Goal: Task Accomplishment & Management: Complete application form

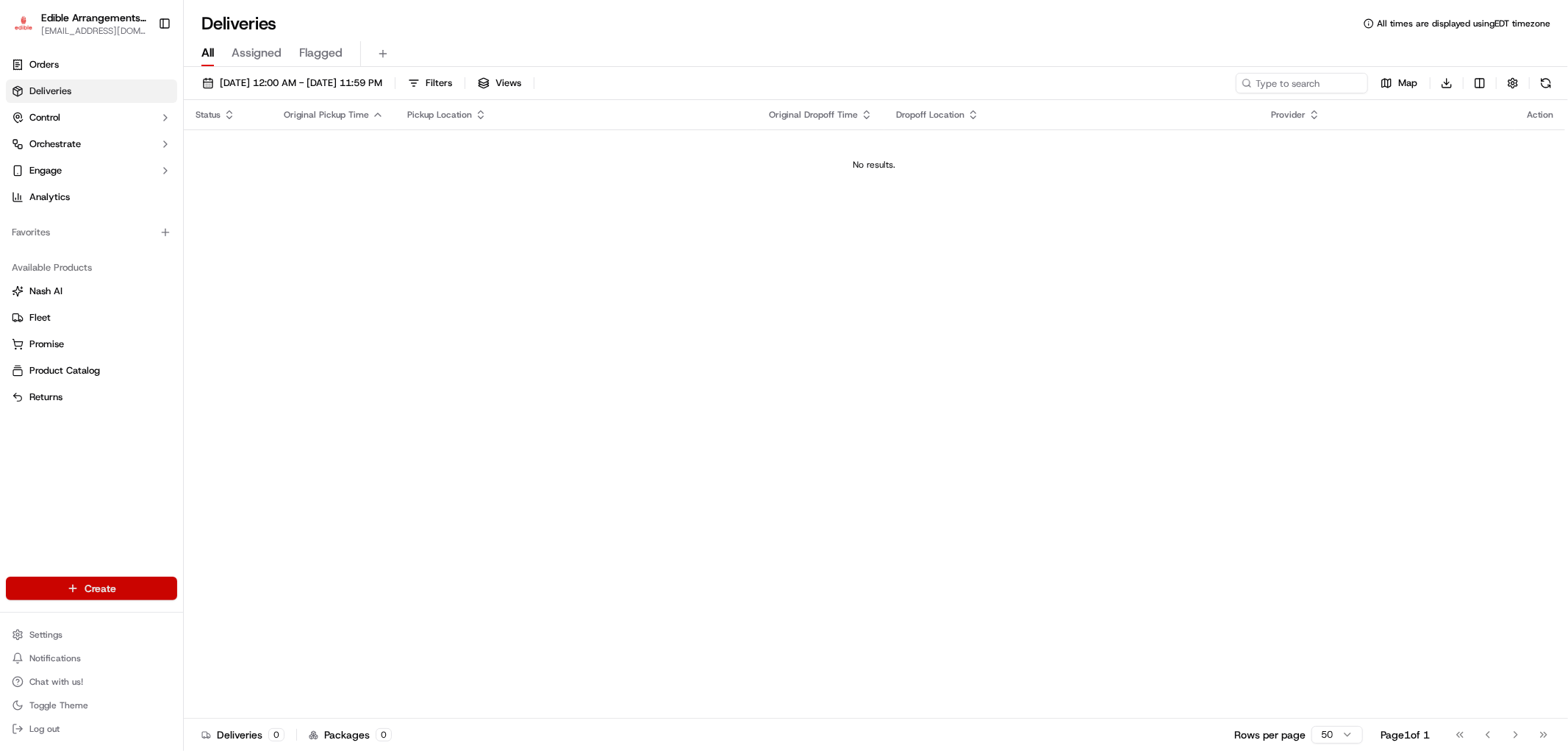
click at [119, 581] on html "Edible Arrangements - [GEOGRAPHIC_DATA][EMAIL_ADDRESS][DOMAIN_NAME] Toggle Side…" at bounding box center [784, 376] width 1568 height 751
click at [237, 621] on link "Delivery" at bounding box center [264, 615] width 164 height 27
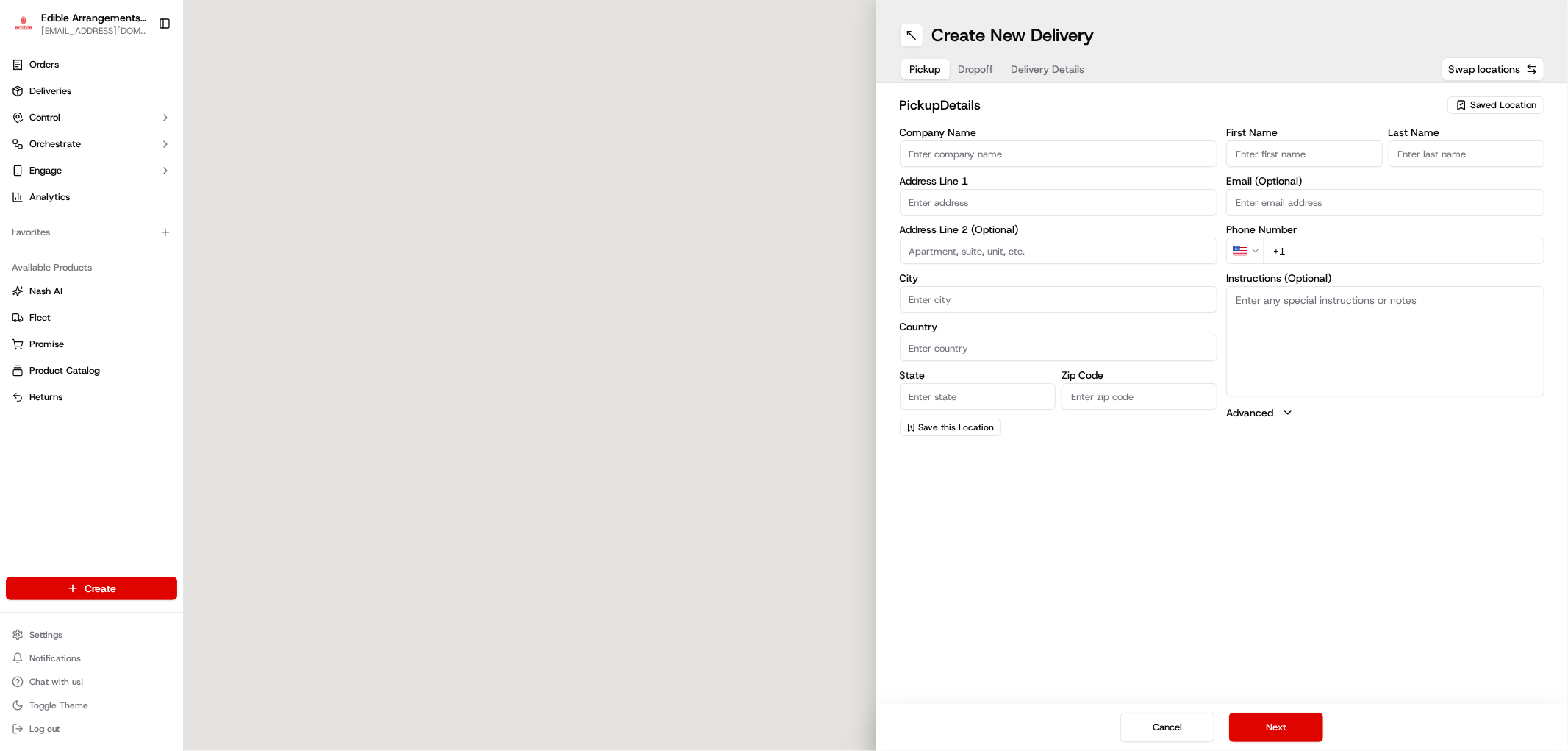
click at [1480, 105] on span "Saved Location" at bounding box center [1503, 105] width 66 height 13
click at [1454, 164] on span "Edible Arrangements - [GEOGRAPHIC_DATA], [GEOGRAPHIC_DATA] (GA1714)" at bounding box center [1471, 167] width 181 height 27
type input "Edible Arrangements - [GEOGRAPHIC_DATA], [GEOGRAPHIC_DATA]"
type input "[STREET_ADDRESS]"
type input "Savannah"
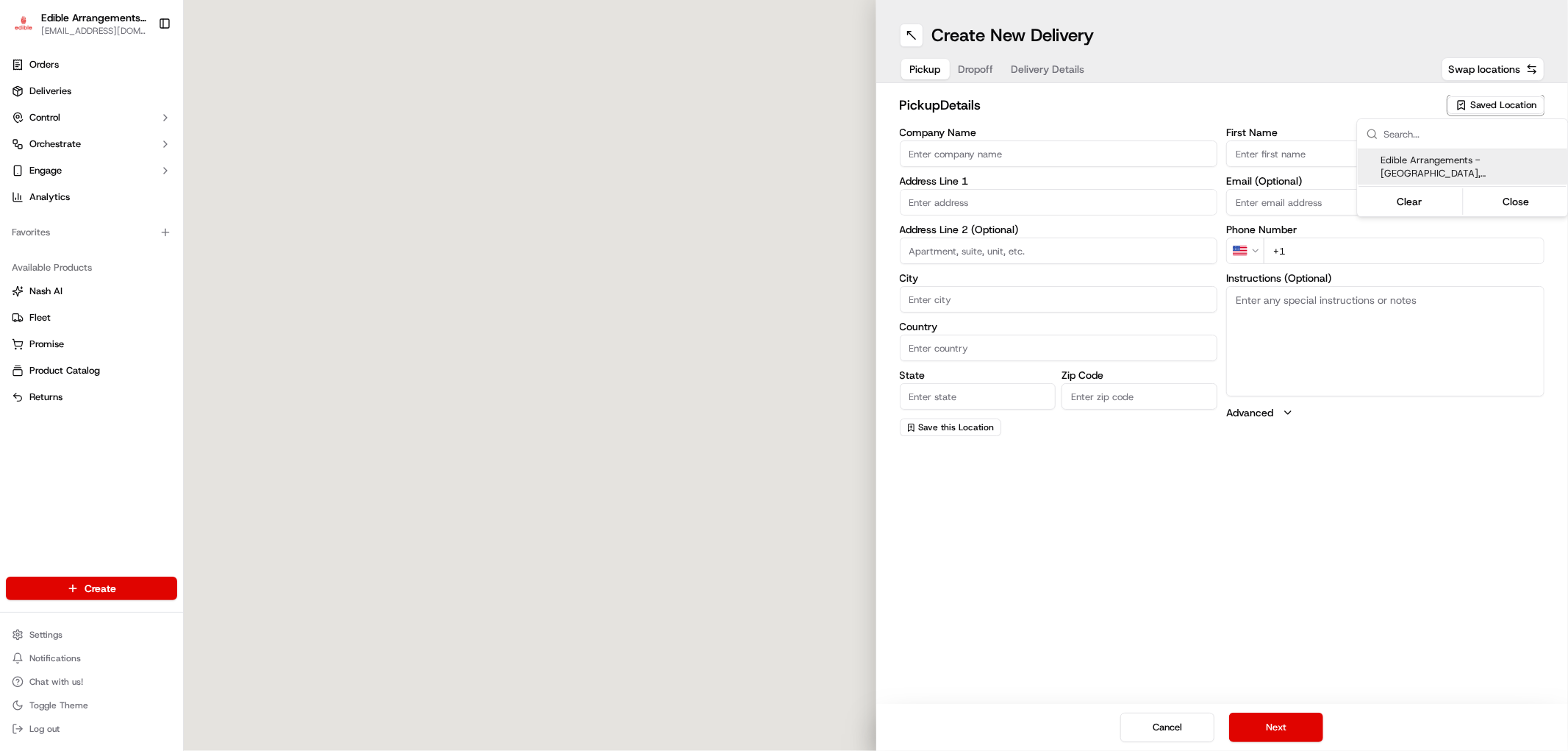
type input "US"
type input "GA"
type input "31406"
type input "[EMAIL_ADDRESS][DOMAIN_NAME]"
type input "[PHONE_NUMBER]"
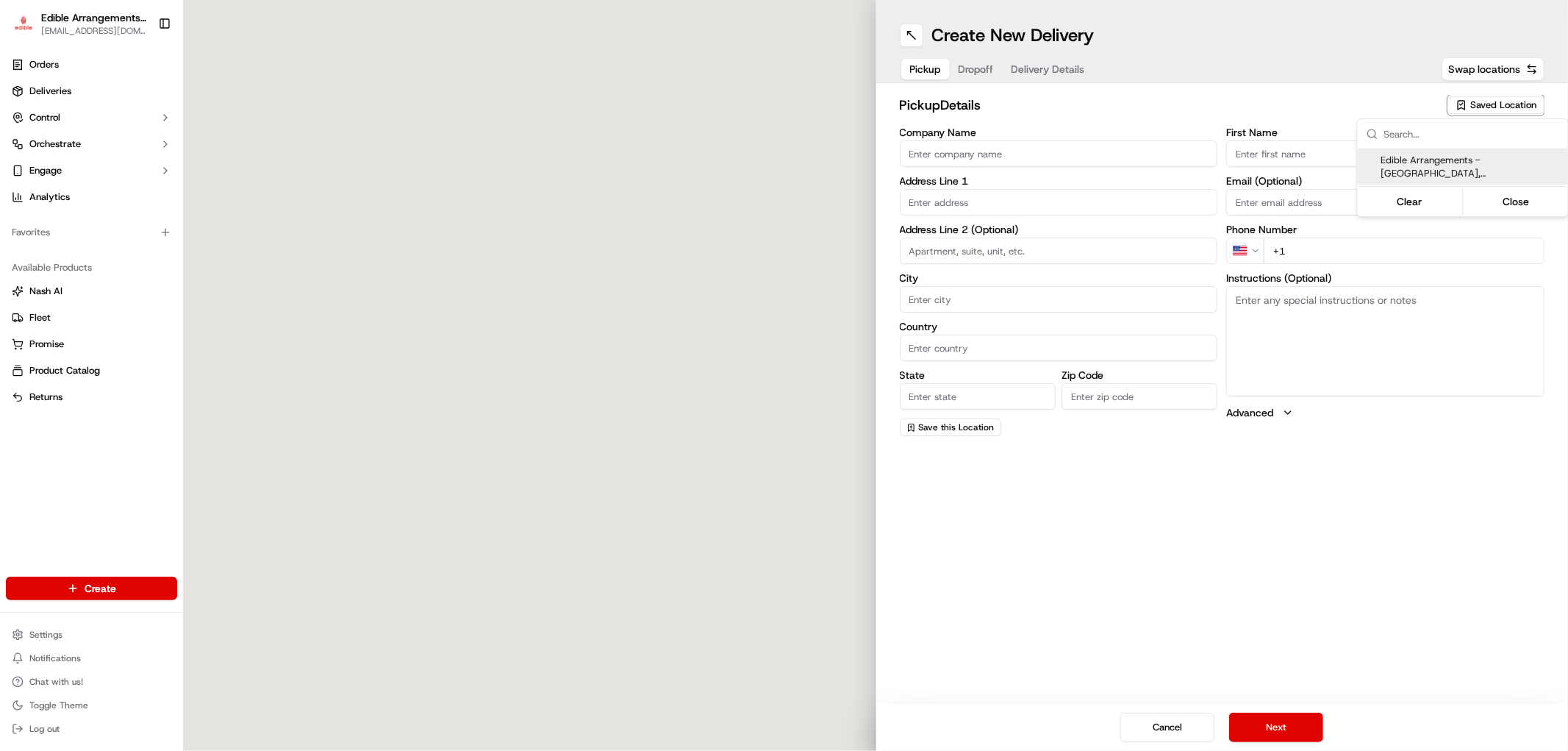
type textarea "Please come inside the store to pick up the arrangement."
click at [1265, 589] on html "Edible Arrangements - [GEOGRAPHIC_DATA][EMAIL_ADDRESS][DOMAIN_NAME] Toggle Side…" at bounding box center [784, 376] width 1568 height 751
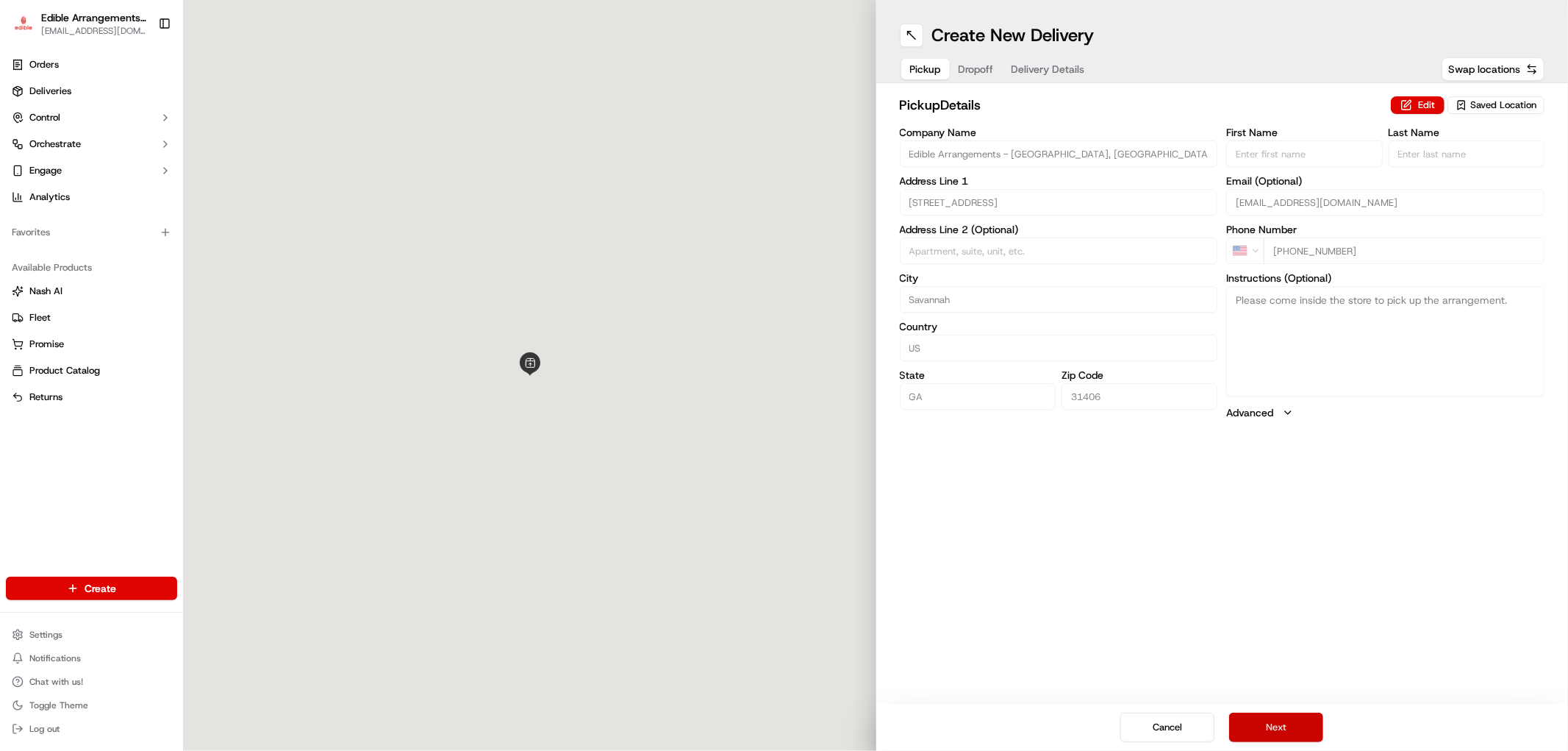
click at [1304, 726] on button "Next" at bounding box center [1276, 728] width 94 height 29
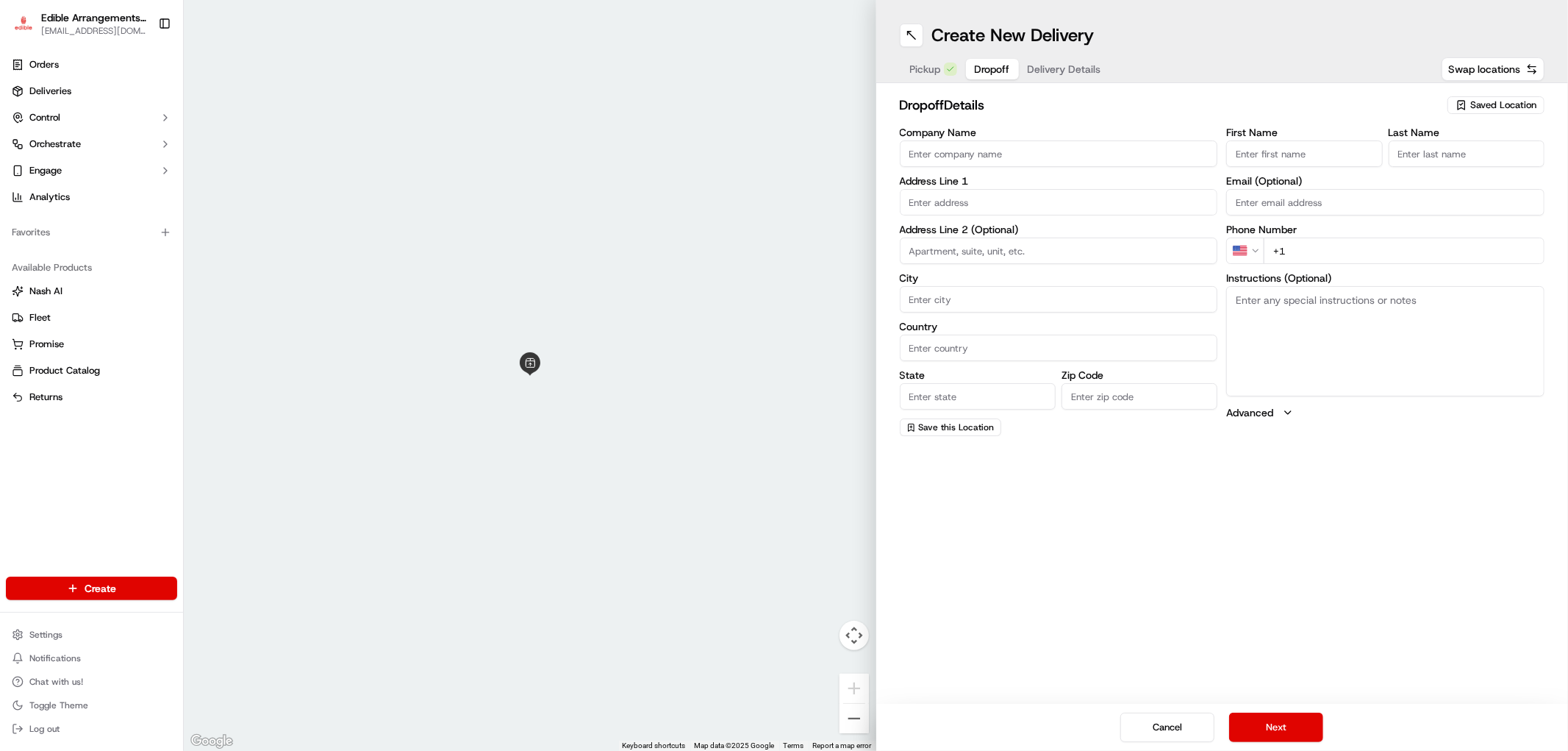
click at [1187, 150] on input "Company Name" at bounding box center [1058, 153] width 318 height 27
drag, startPoint x: 1061, startPoint y: 151, endPoint x: 851, endPoint y: 157, distance: 210.1
click at [847, 157] on div "← Move left → Move right ↑ Move up ↓ Move down + Zoom in - Zoom out Home Jump l…" at bounding box center [875, 376] width 1384 height 751
type input "123 [PERSON_NAME]"
drag, startPoint x: 920, startPoint y: 154, endPoint x: 1009, endPoint y: 138, distance: 90.4
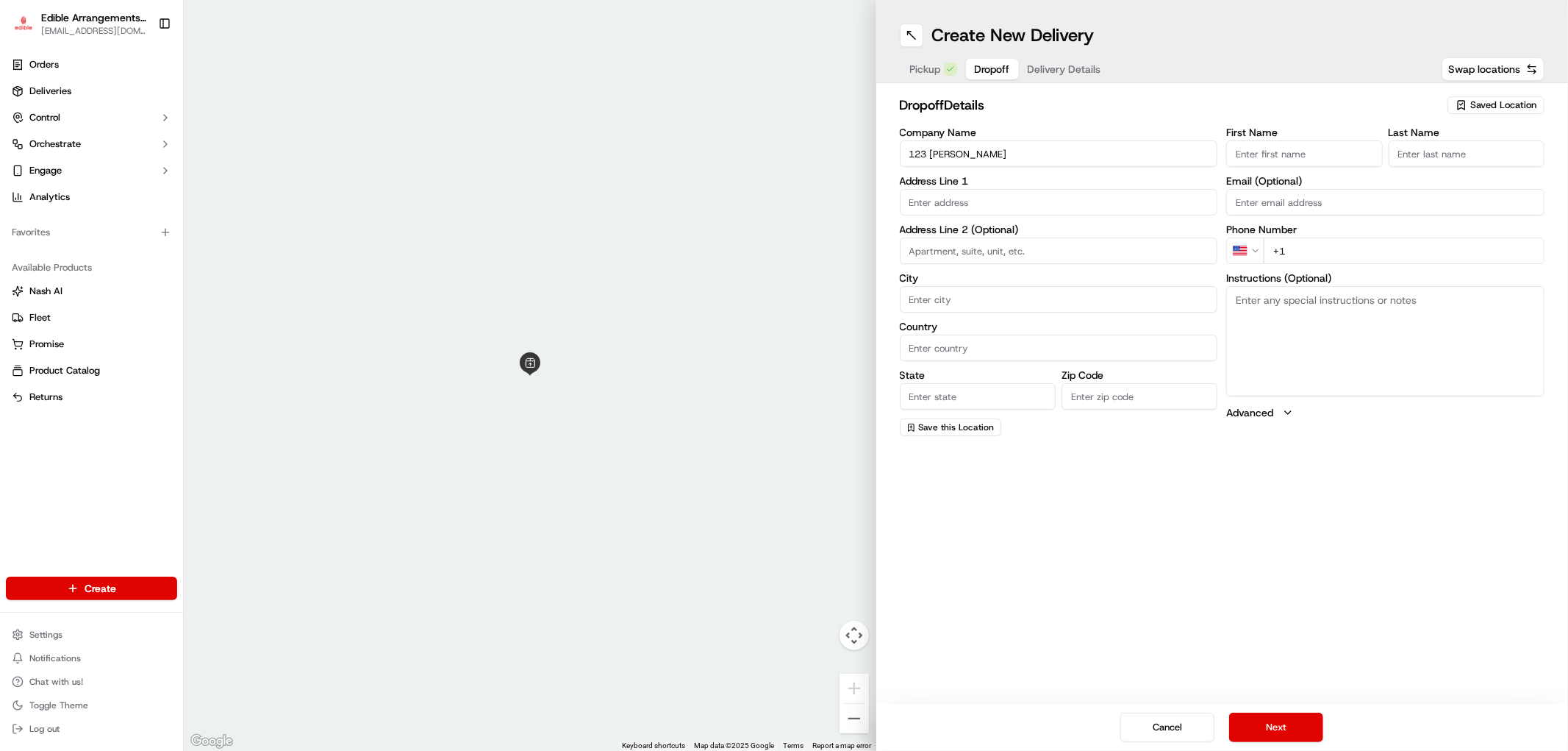
click at [1009, 138] on div "Company Name 123 [PERSON_NAME]" at bounding box center [1058, 147] width 318 height 40
drag, startPoint x: 1012, startPoint y: 148, endPoint x: 888, endPoint y: 160, distance: 124.6
click at [888, 160] on div "dropoff Details Saved Location Company Name 123 [PERSON_NAME] l Address Line 1 …" at bounding box center [1222, 265] width 693 height 365
click at [953, 209] on input "text" at bounding box center [1058, 202] width 318 height 27
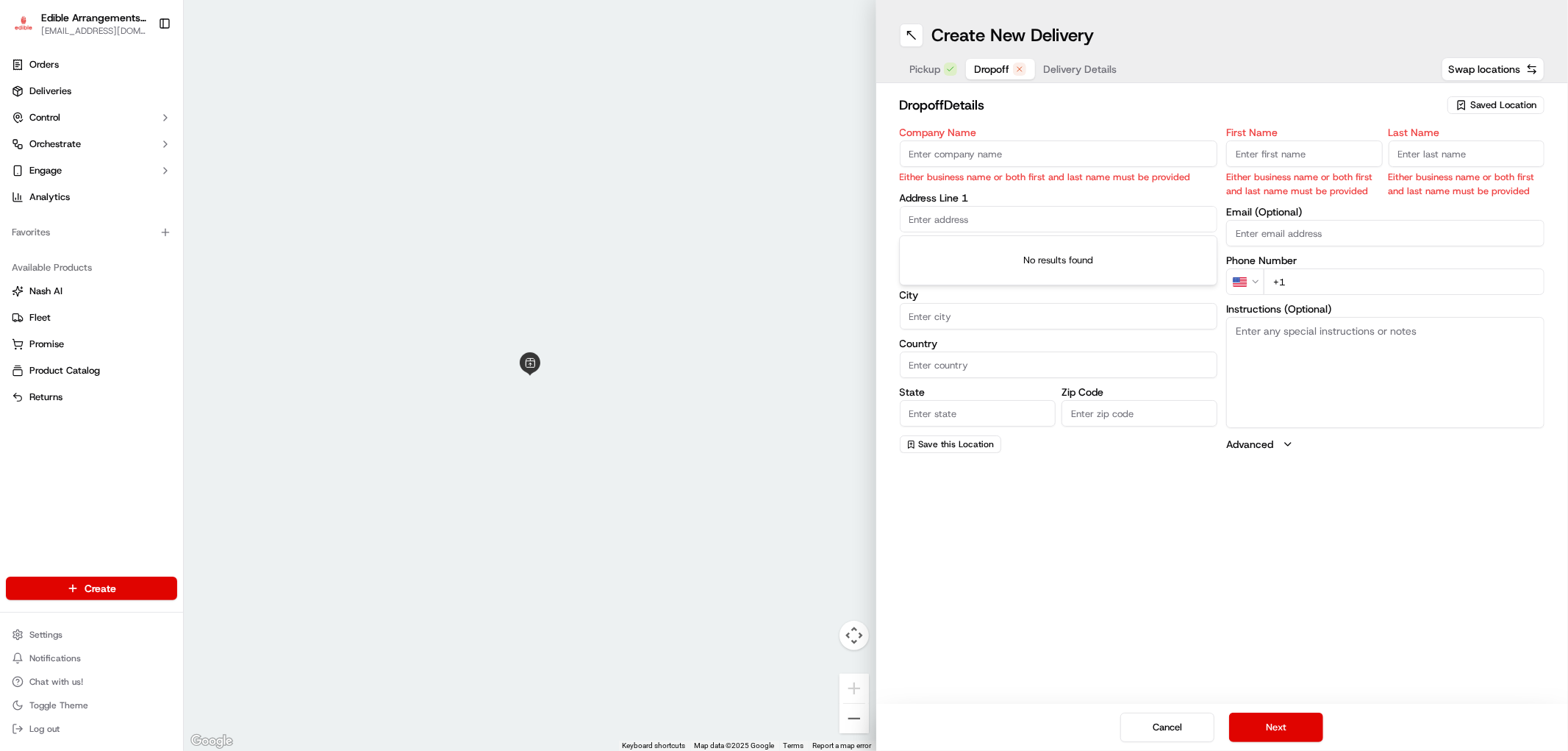
click at [972, 155] on input "Company Name" at bounding box center [1058, 153] width 318 height 27
click at [942, 219] on input "text" at bounding box center [1058, 219] width 318 height 27
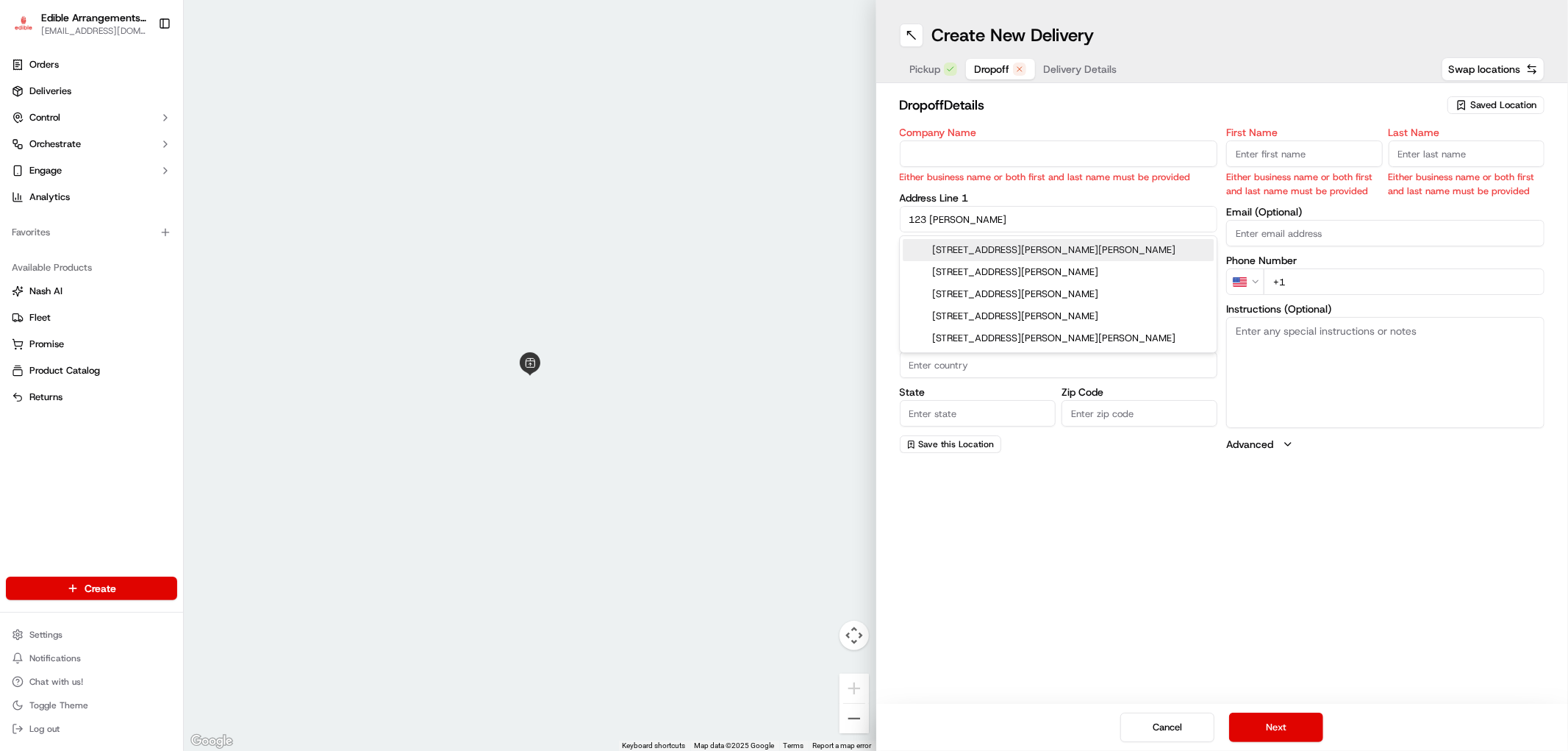
click at [1008, 245] on div "[STREET_ADDRESS][PERSON_NAME][PERSON_NAME]" at bounding box center [1057, 250] width 311 height 22
type input "[STREET_ADDRESS][PERSON_NAME]"
type input "Bluffton"
type input "[GEOGRAPHIC_DATA]"
type input "SC"
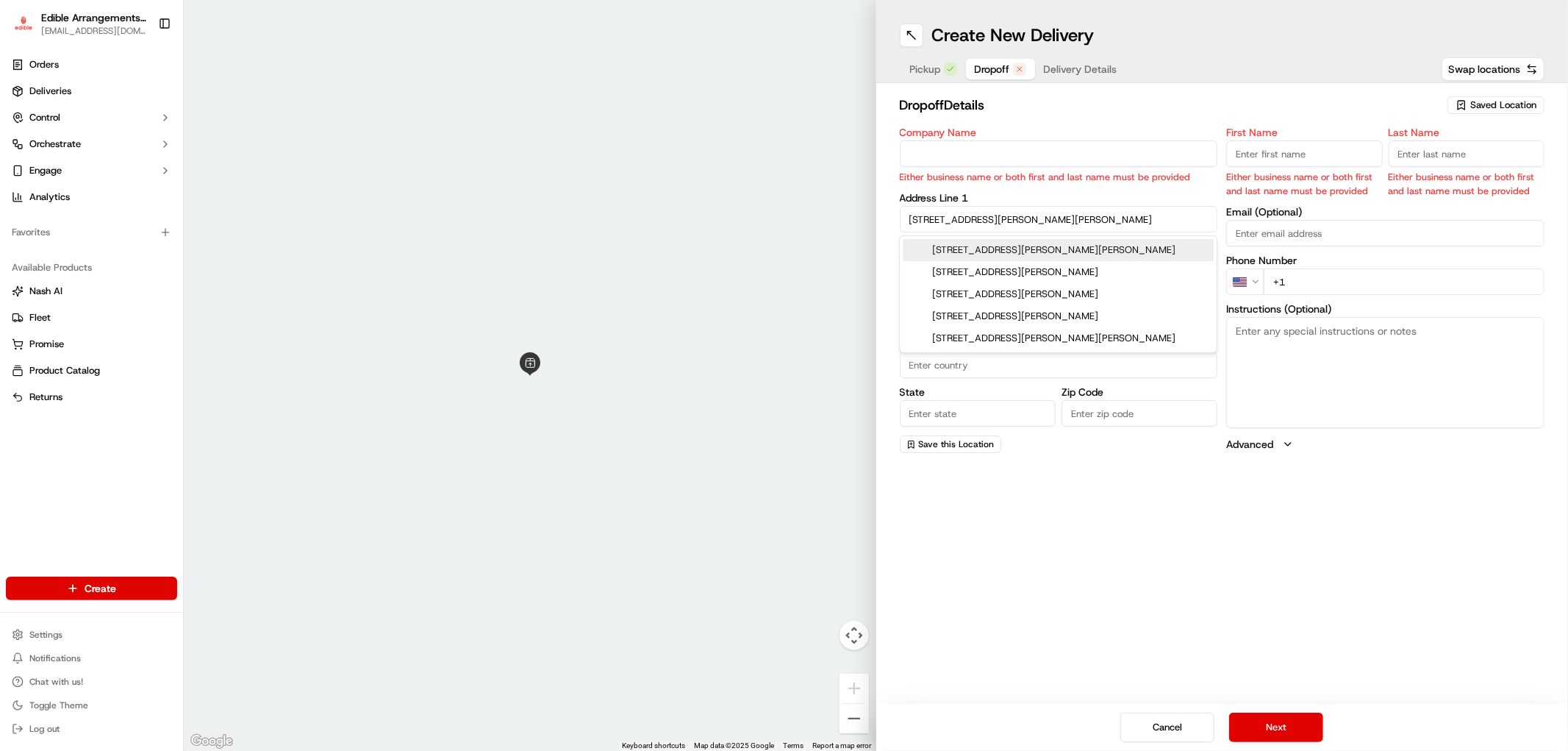
type input "29909"
type input "[STREET_ADDRESS][PERSON_NAME][PERSON_NAME]"
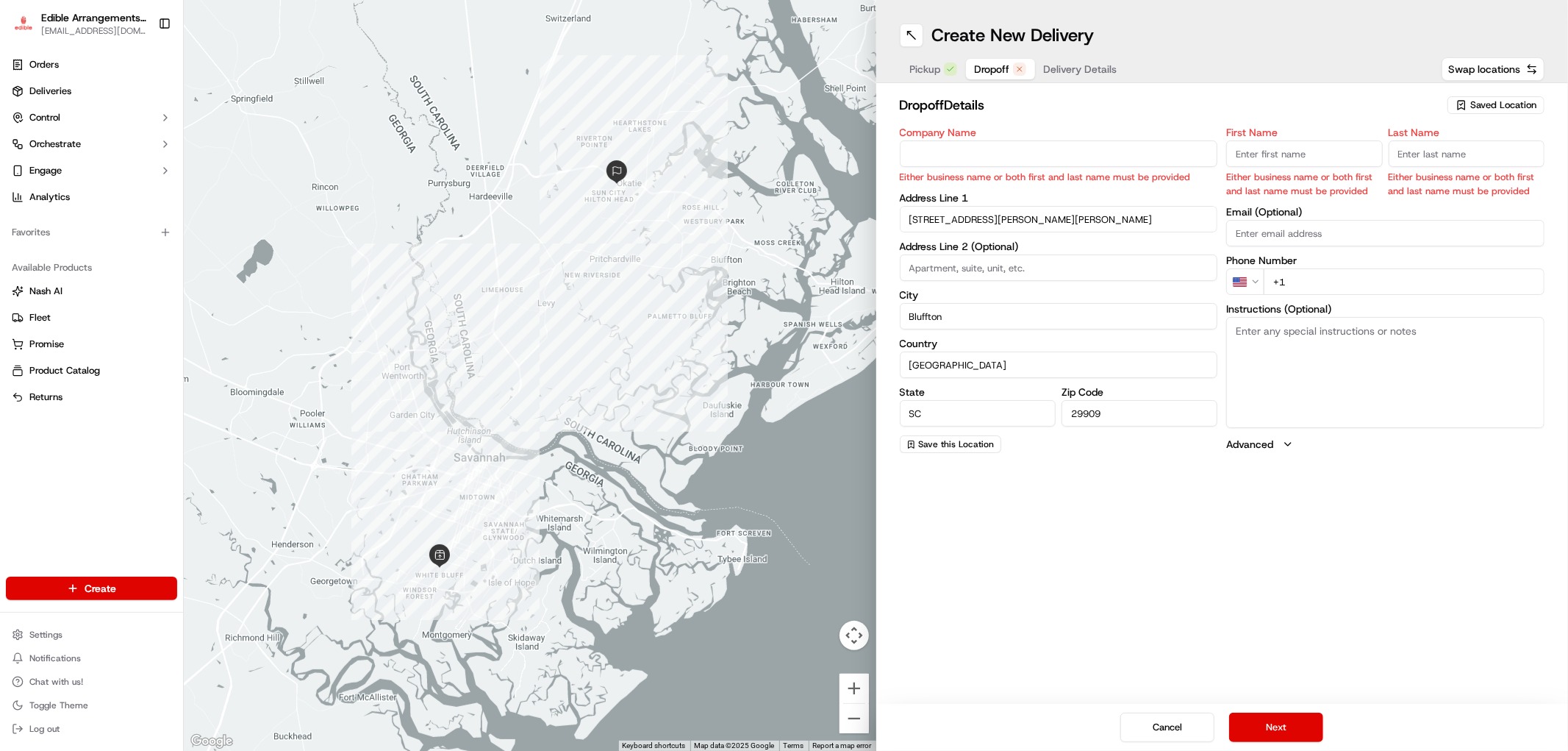
click at [1281, 146] on input "First Name" at bounding box center [1304, 153] width 156 height 27
type input "[PERSON_NAME]"
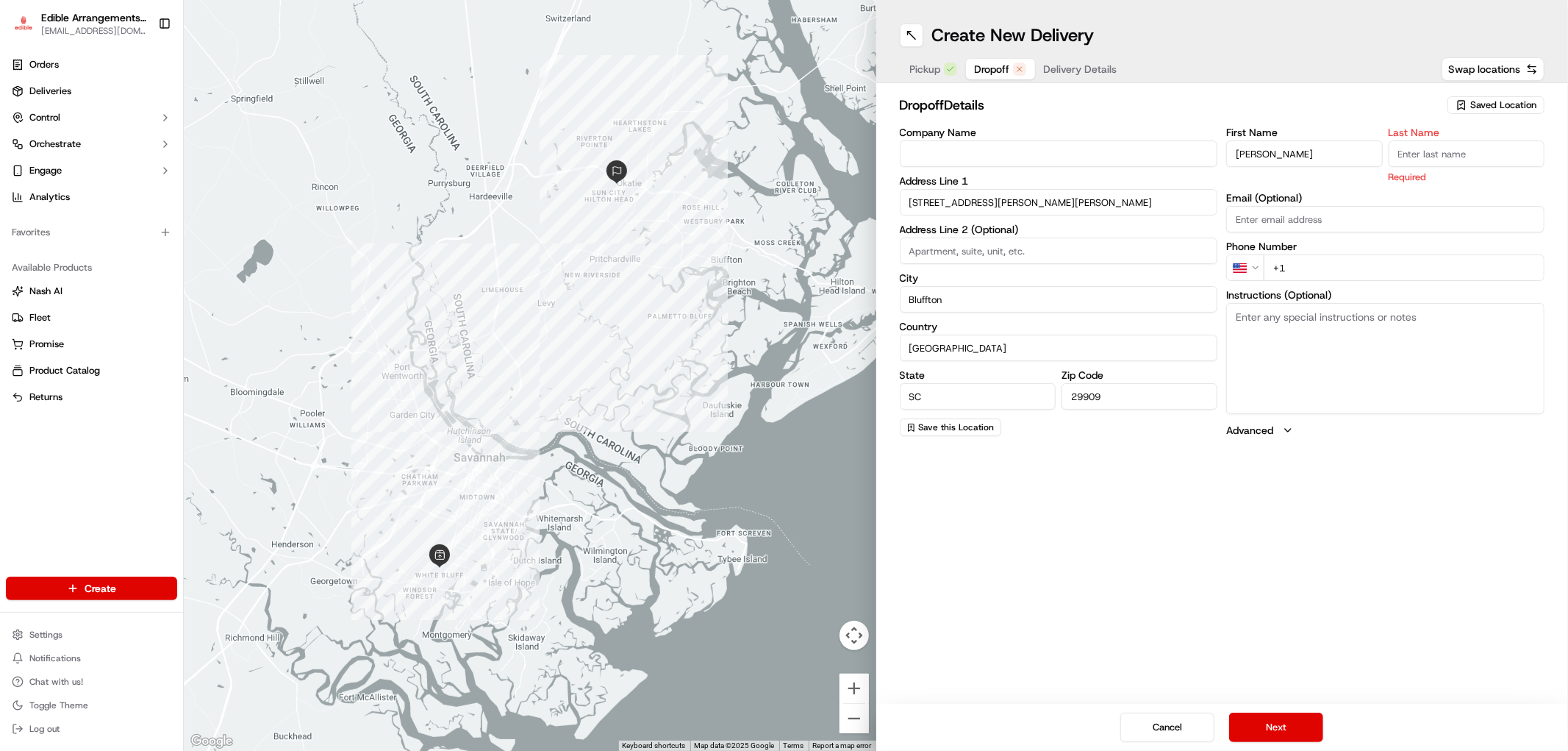
click at [1438, 158] on input "Last Name" at bounding box center [1467, 153] width 156 height 27
type input "[PERSON_NAME]"
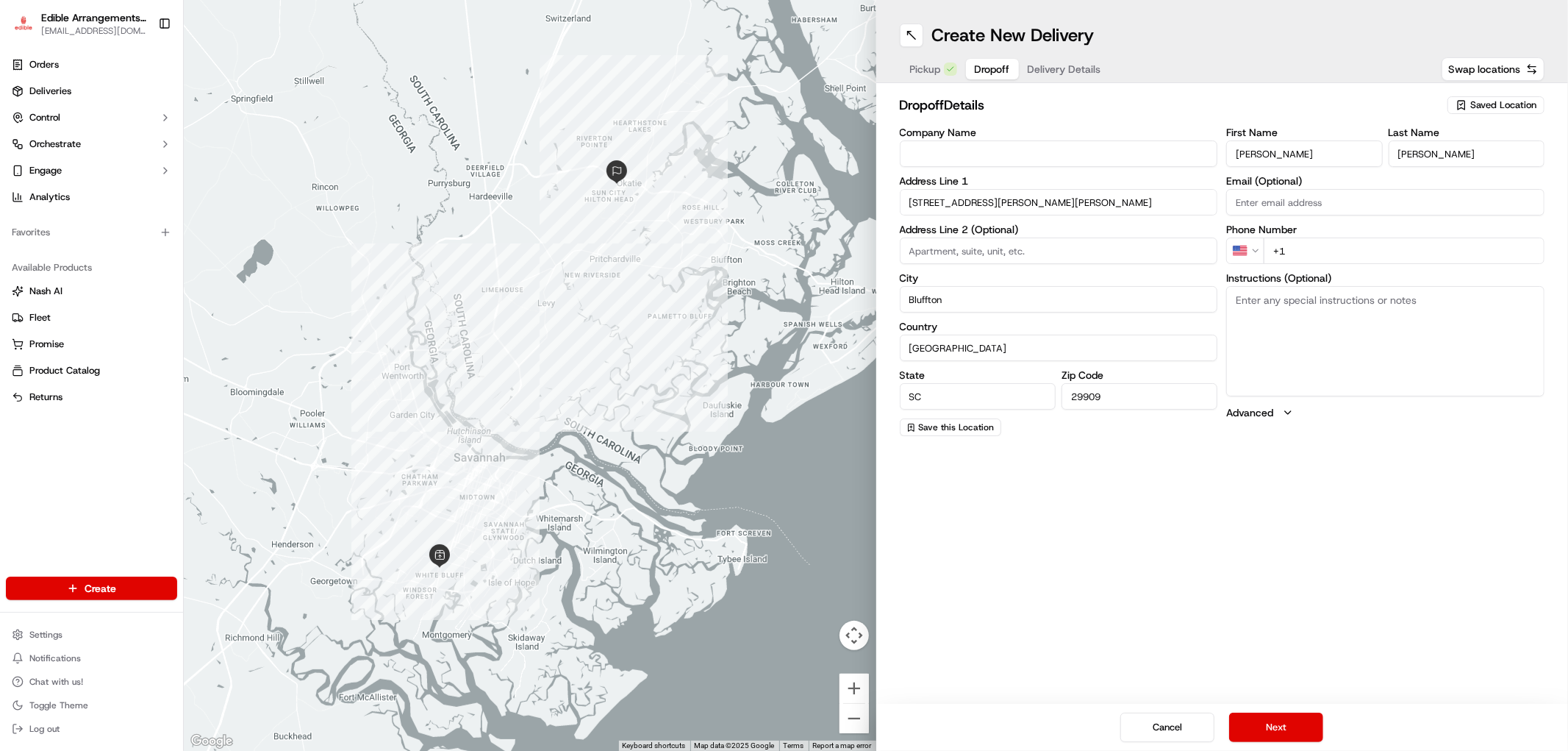
click at [1383, 273] on div "First Name [PERSON_NAME] Last Name [PERSON_NAME] Email (Optional) Phone Number …" at bounding box center [1384, 282] width 318 height 309
type input "[PHONE_NUMBER]"
click at [1252, 303] on textarea "Instructions (Optional)" at bounding box center [1384, 341] width 318 height 110
paste textarea "Hand deliver to customer. We have already confirmed the recipient will be home …"
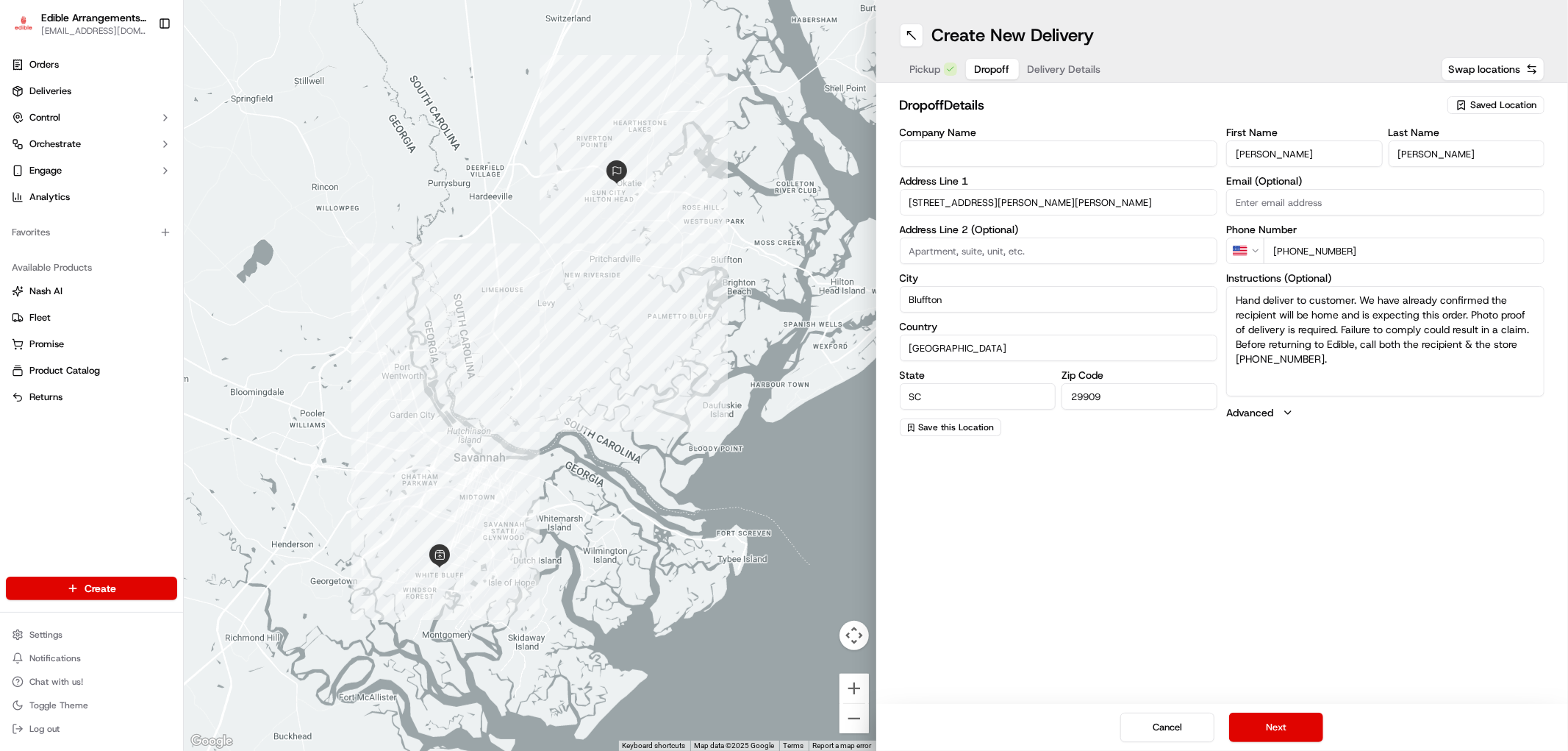
type textarea "Hand deliver to customer. We have already confirmed the recipient will be home …"
click at [1235, 502] on div "Create New Delivery Pickup Dropoff Delivery Details Swap locations dropoff Deta…" at bounding box center [1222, 376] width 693 height 751
click at [1274, 716] on button "Next" at bounding box center [1276, 728] width 94 height 29
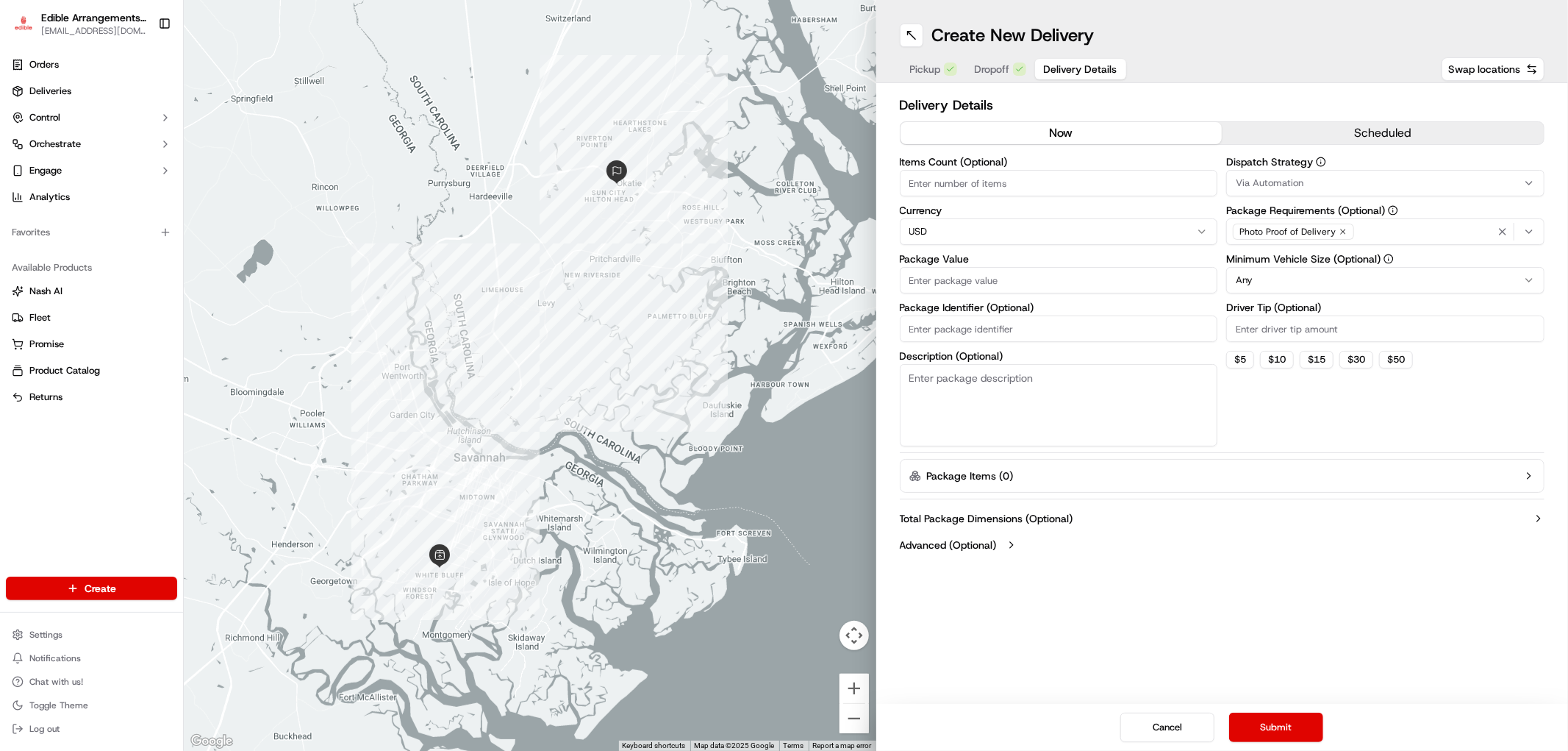
click at [992, 174] on input "Items Count (Optional)" at bounding box center [1058, 183] width 318 height 27
type input "1"
click at [988, 278] on input "Package Value" at bounding box center [1058, 280] width 318 height 27
type input "90.93"
click at [1018, 333] on input "Package Identifier (Optional)" at bounding box center [1058, 329] width 318 height 27
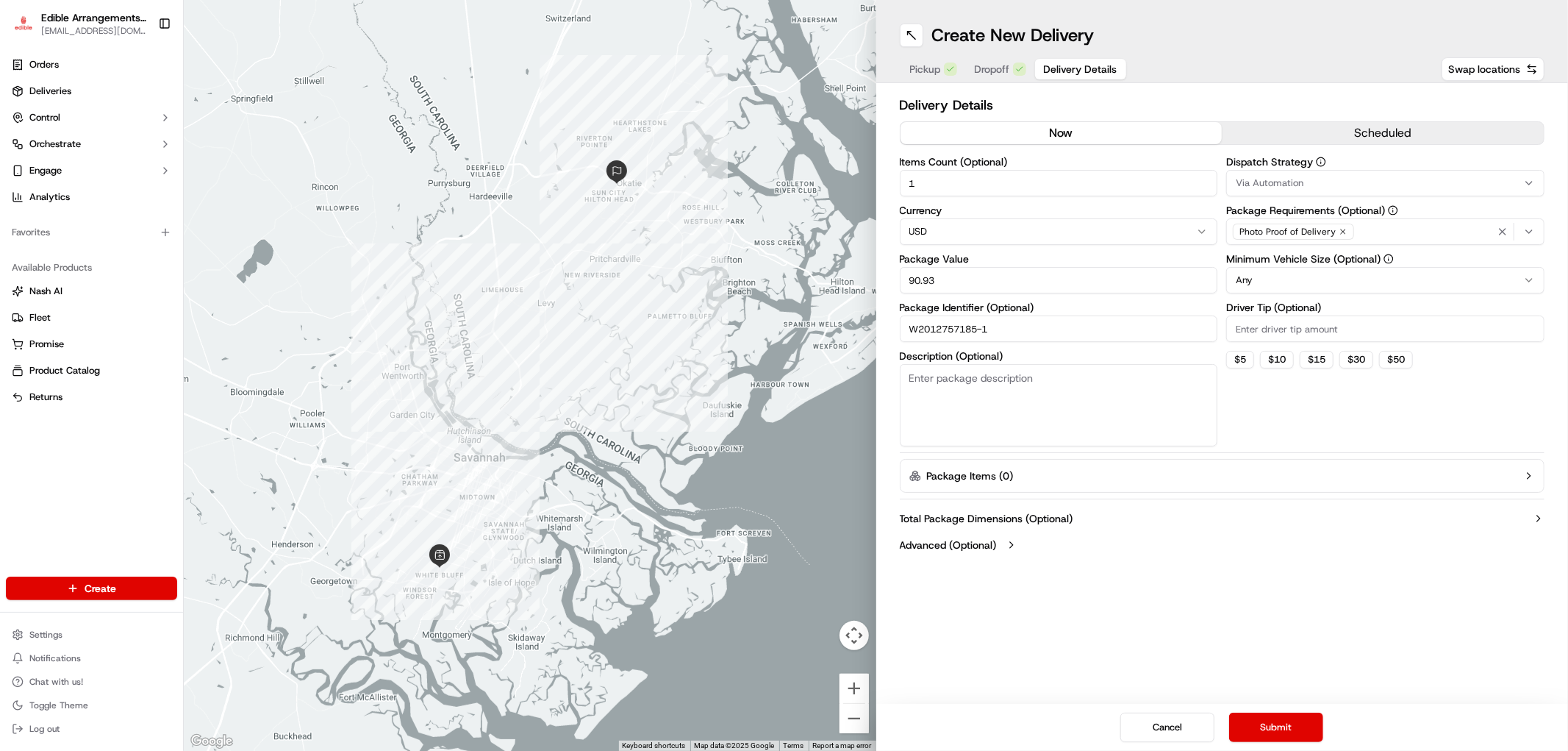
type input "W2012757185-1"
click at [961, 399] on textarea "Description (Optional)" at bounding box center [1058, 405] width 318 height 82
type textarea "Happy birthday platter- chocolate dipped fruit"
click at [1284, 723] on button "Submit" at bounding box center [1276, 728] width 94 height 29
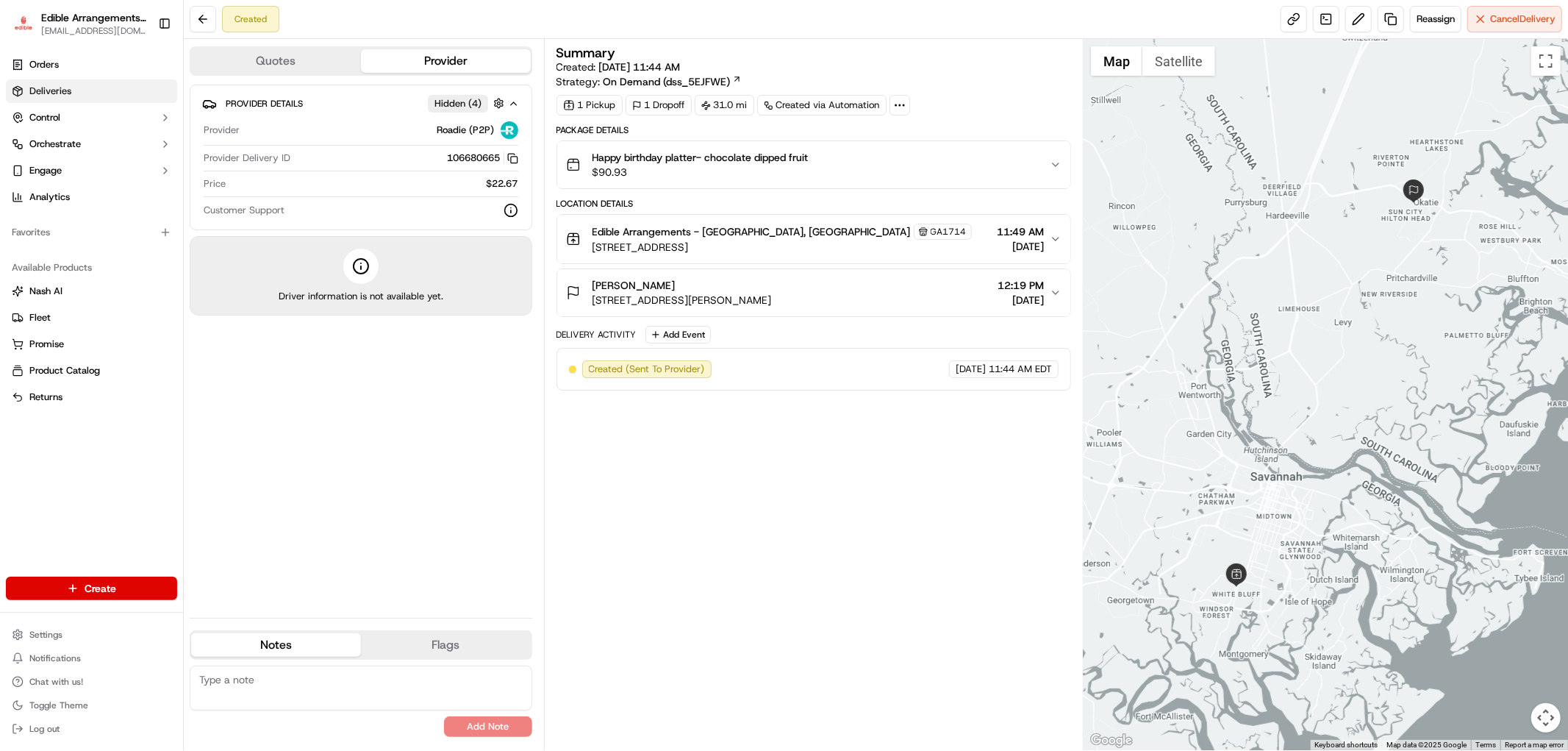
click at [101, 90] on link "Deliveries" at bounding box center [92, 91] width 172 height 23
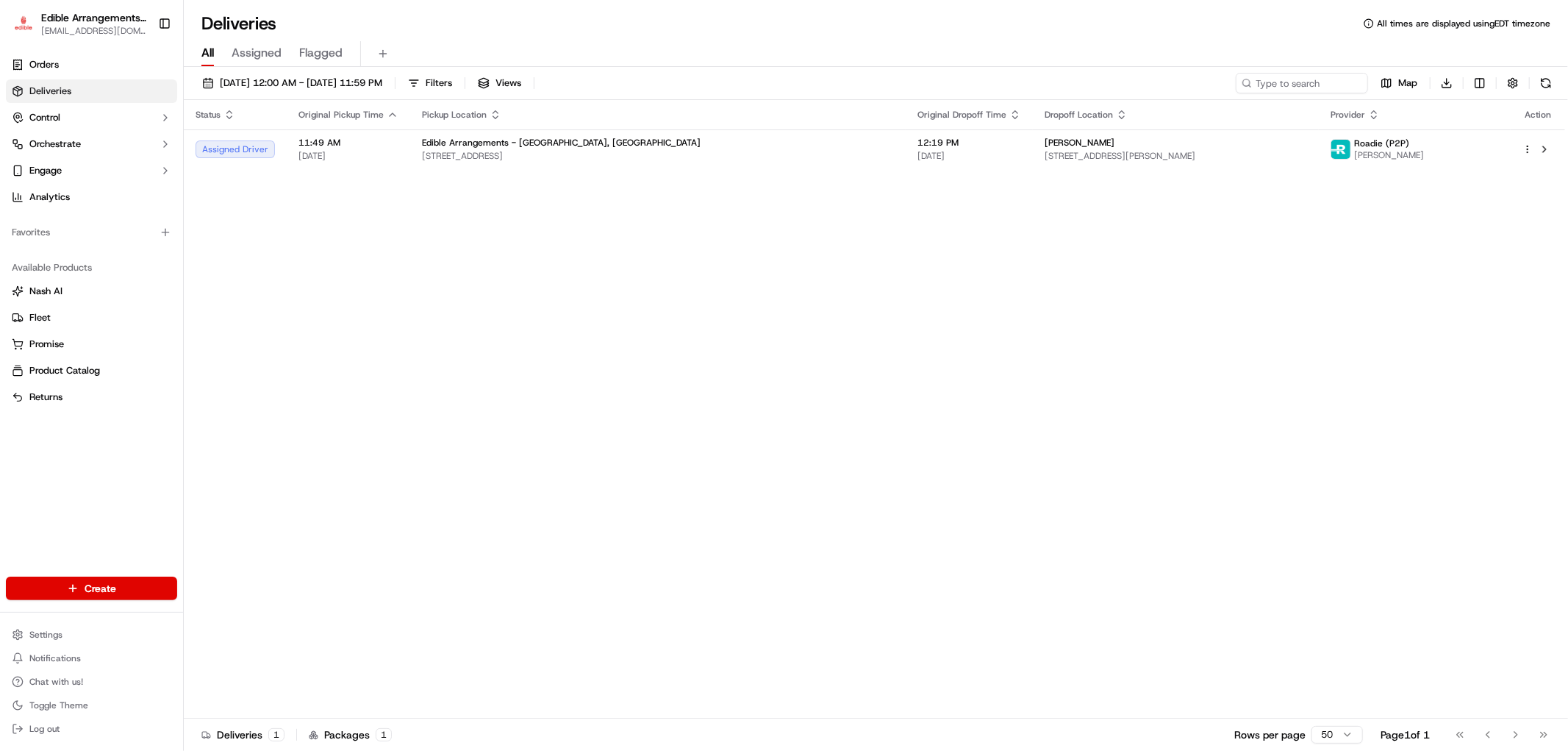
drag, startPoint x: 258, startPoint y: 356, endPoint x: 265, endPoint y: 346, distance: 12.2
click at [258, 356] on div "Status Original Pickup Time Pickup Location Original Dropoff Time Dropoff Locat…" at bounding box center [874, 408] width 1381 height 618
click at [123, 578] on html "Edible Arrangements - [GEOGRAPHIC_DATA][EMAIL_ADDRESS][DOMAIN_NAME] Toggle Side…" at bounding box center [784, 376] width 1568 height 751
click at [274, 618] on link "Delivery" at bounding box center [264, 615] width 164 height 27
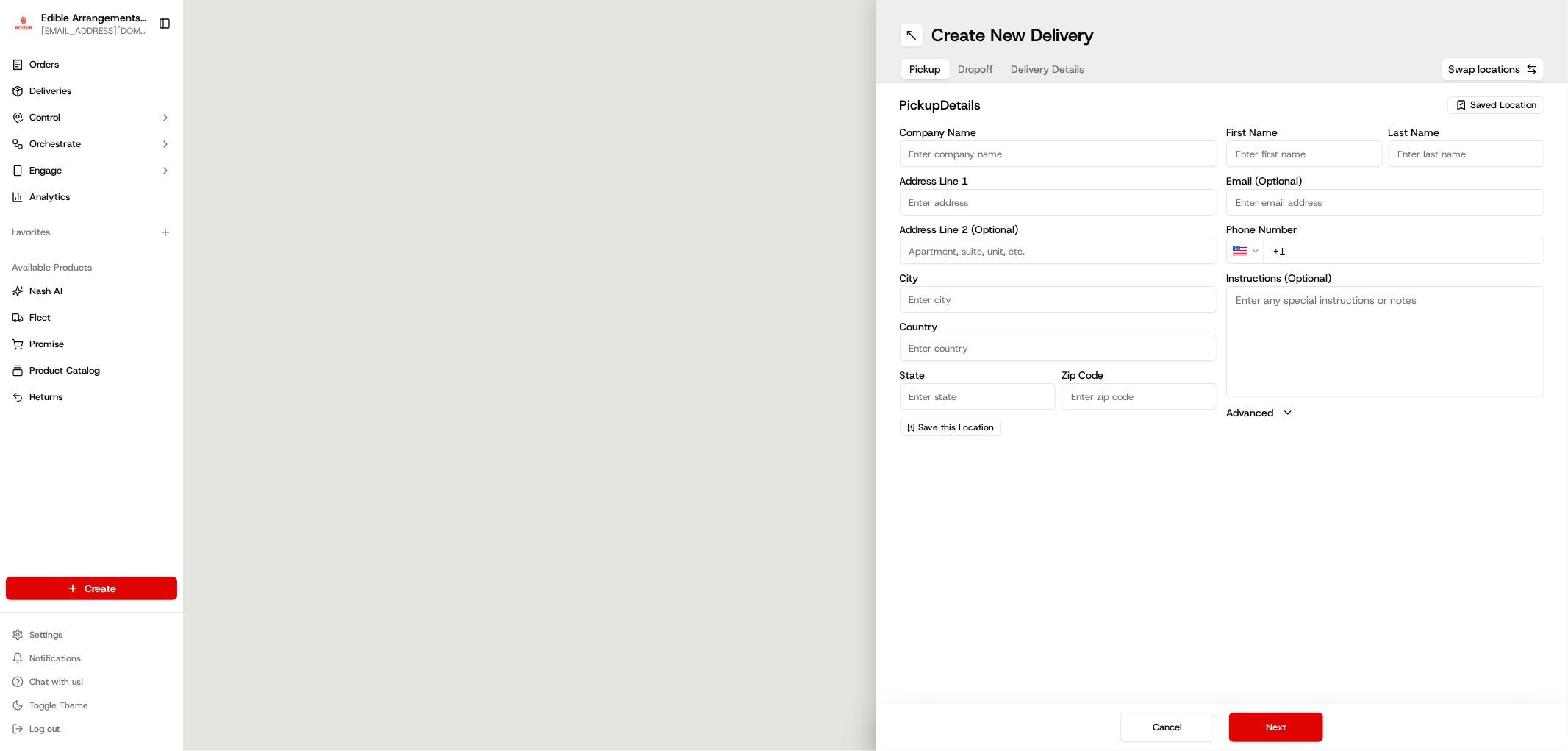
click at [1500, 104] on span "Saved Location" at bounding box center [1503, 105] width 66 height 13
click at [1462, 165] on span "Edible Arrangements - [GEOGRAPHIC_DATA], [GEOGRAPHIC_DATA] (GA1714)" at bounding box center [1471, 167] width 181 height 27
type input "Edible Arrangements - [GEOGRAPHIC_DATA], [GEOGRAPHIC_DATA]"
type input "[STREET_ADDRESS]"
type input "Savannah"
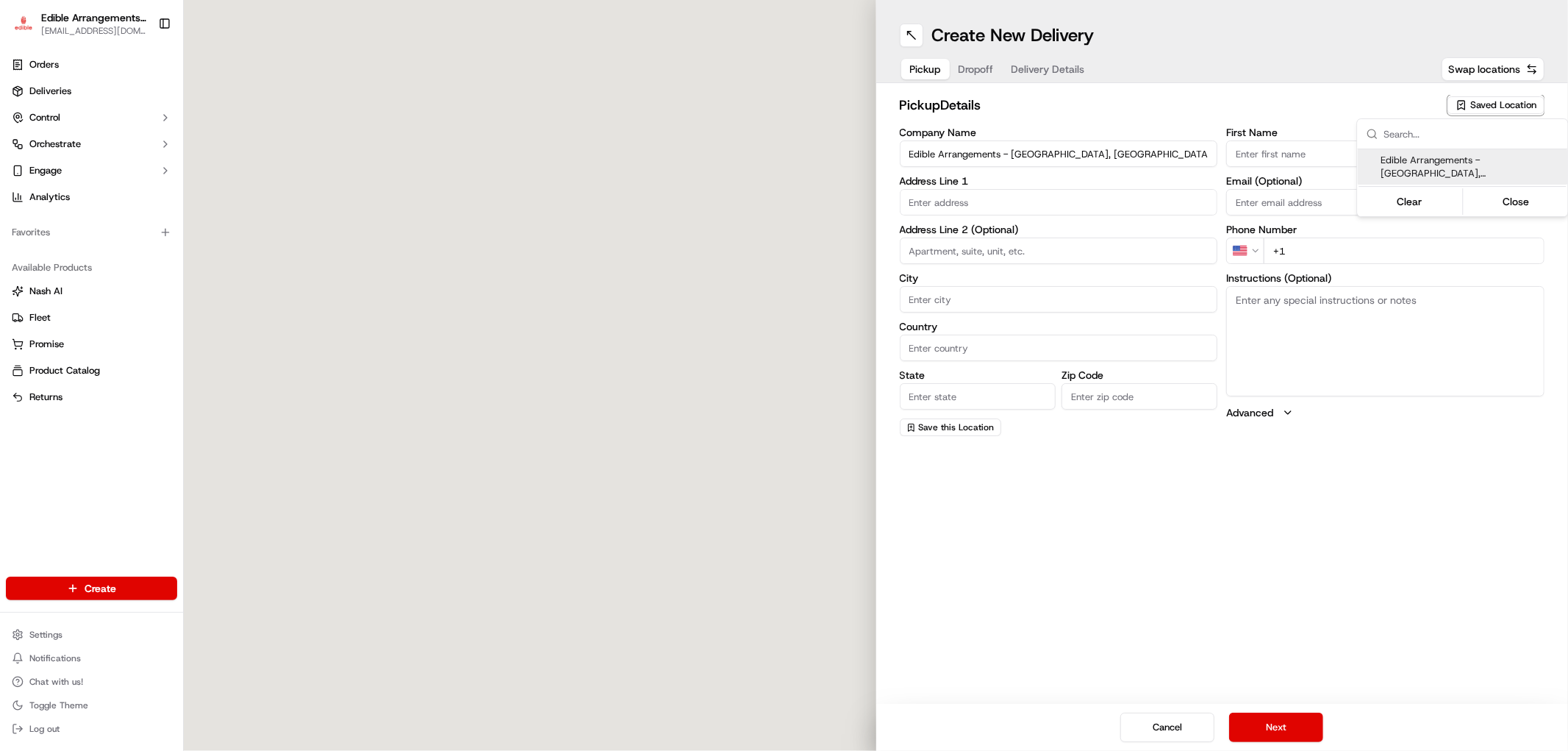
type input "US"
type input "GA"
type input "31406"
type input "[EMAIL_ADDRESS][DOMAIN_NAME]"
type input "[PHONE_NUMBER]"
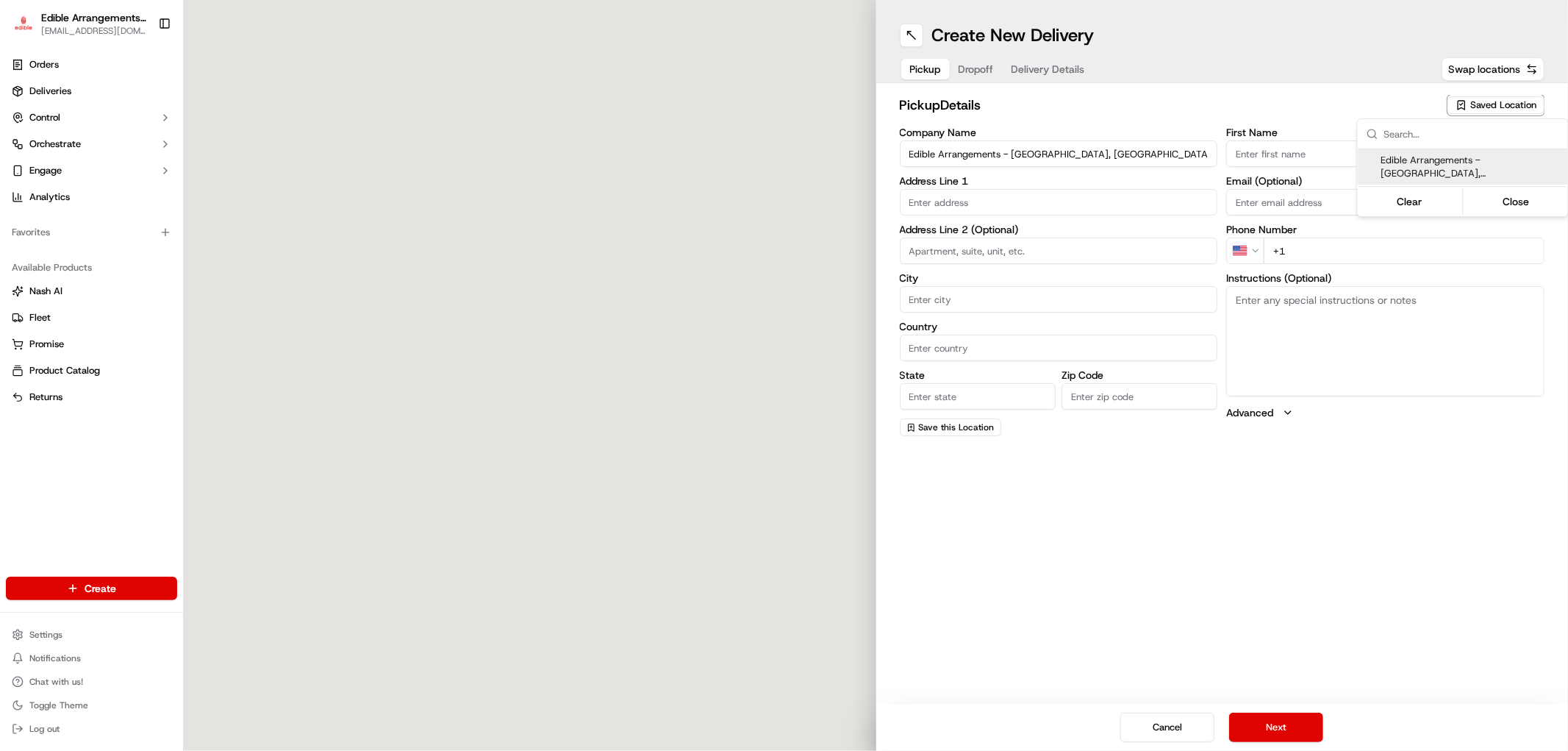
type textarea "Please come inside the store to pick up the arrangement."
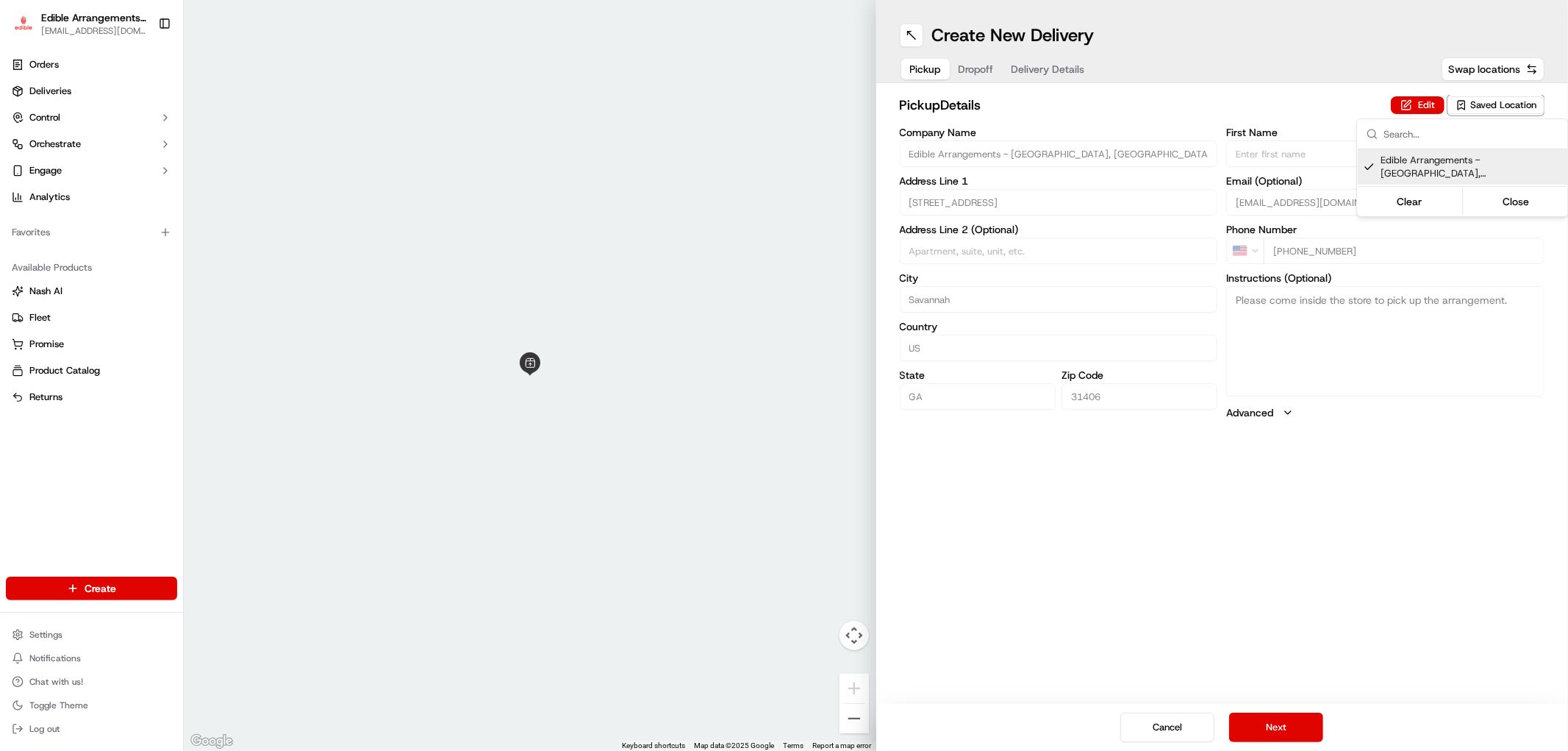
click at [1259, 723] on html "Edible Arrangements - [GEOGRAPHIC_DATA][EMAIL_ADDRESS][DOMAIN_NAME] Toggle Side…" at bounding box center [784, 376] width 1568 height 751
click at [1288, 728] on button "Next" at bounding box center [1276, 728] width 94 height 29
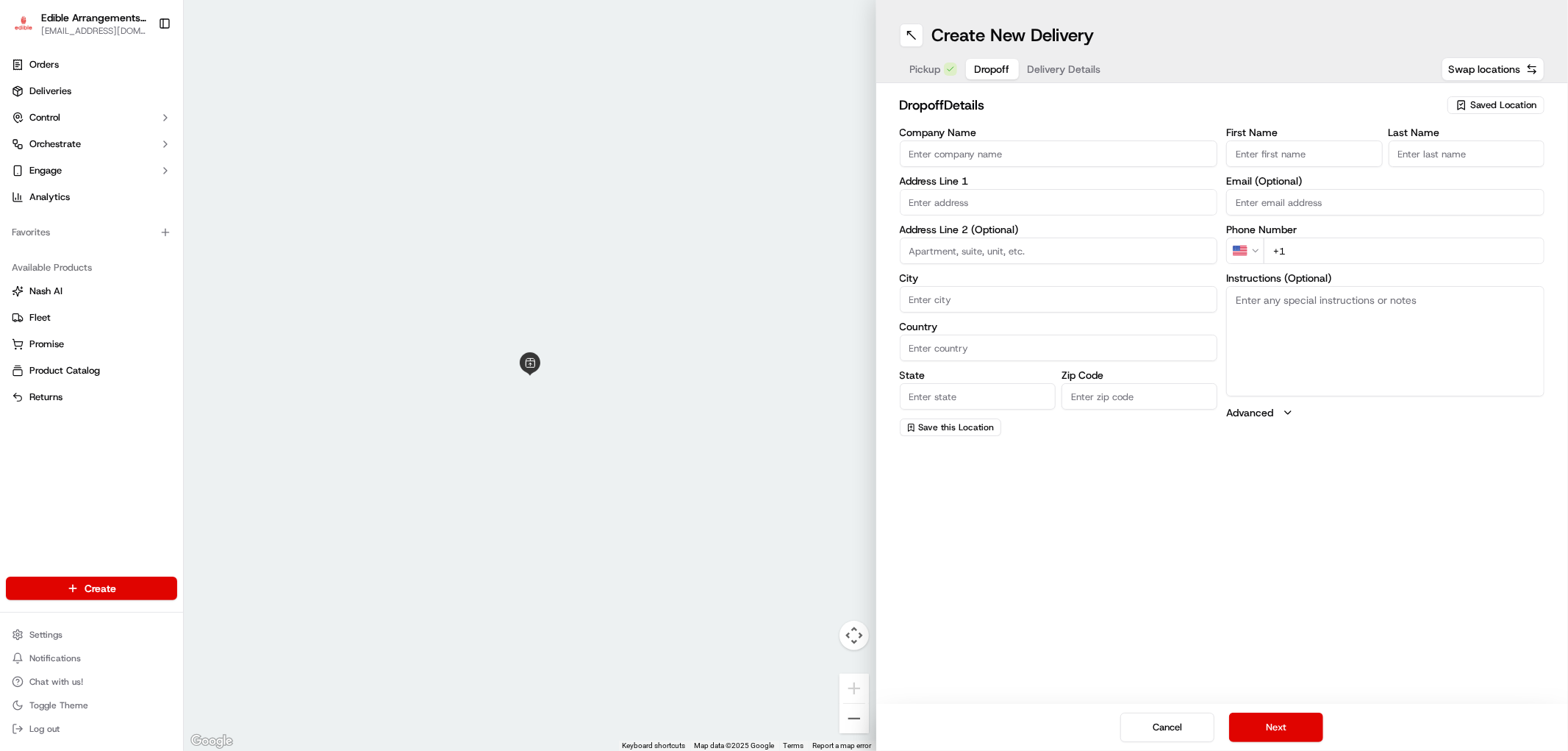
click at [990, 206] on input "text" at bounding box center [1058, 202] width 318 height 27
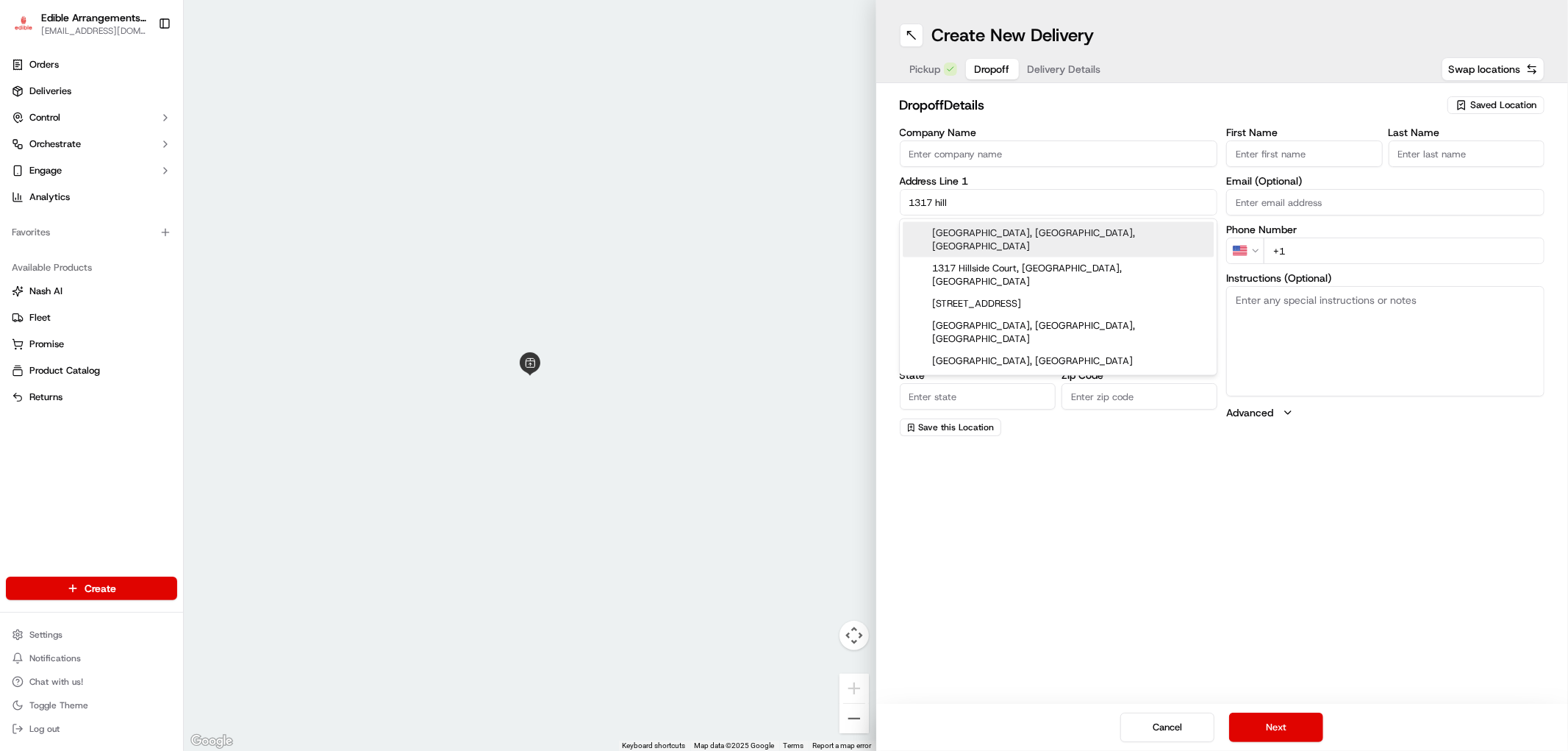
click at [1016, 237] on div "[GEOGRAPHIC_DATA], [GEOGRAPHIC_DATA], [GEOGRAPHIC_DATA]" at bounding box center [1057, 239] width 311 height 36
type input "[GEOGRAPHIC_DATA]"
type input "GA"
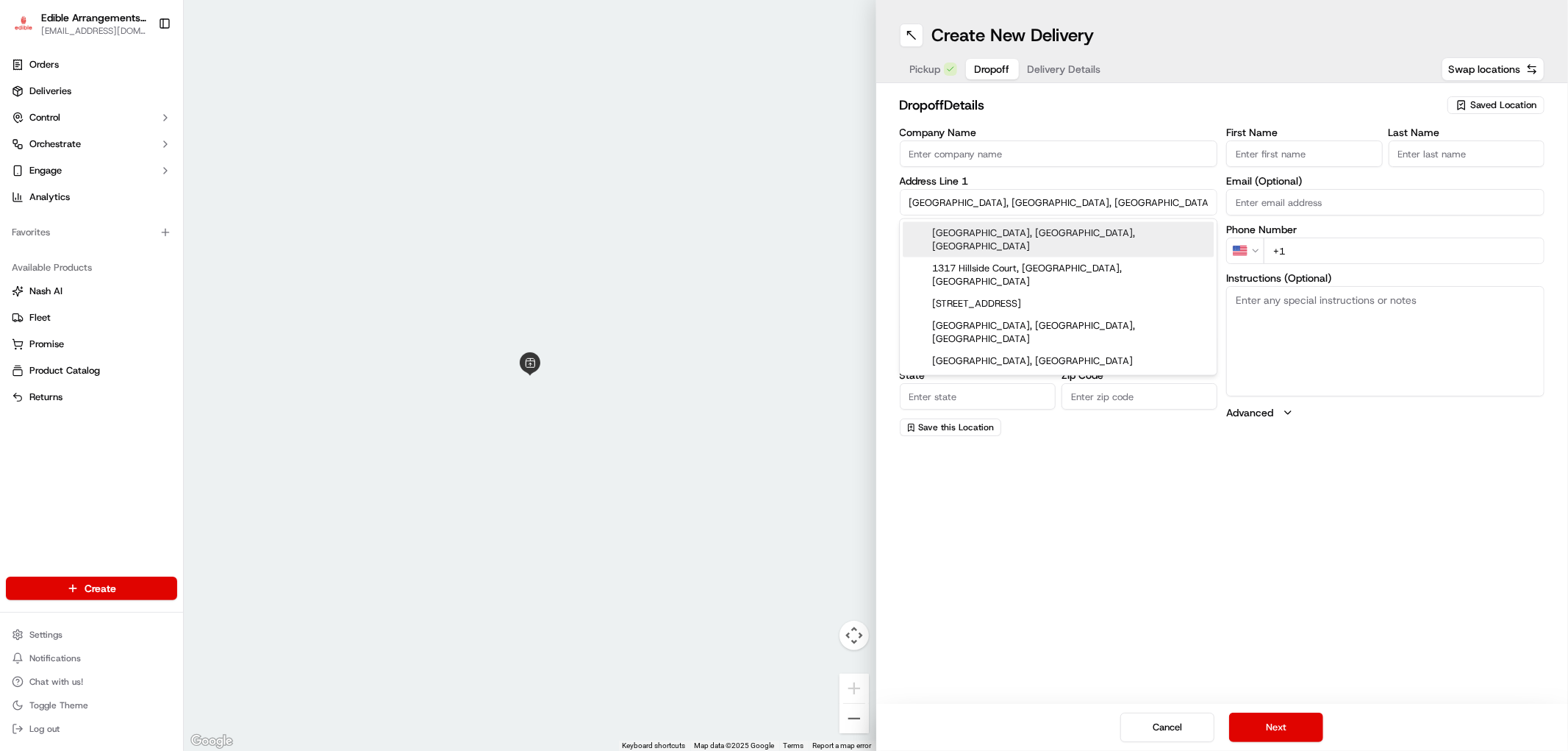
type input "31313"
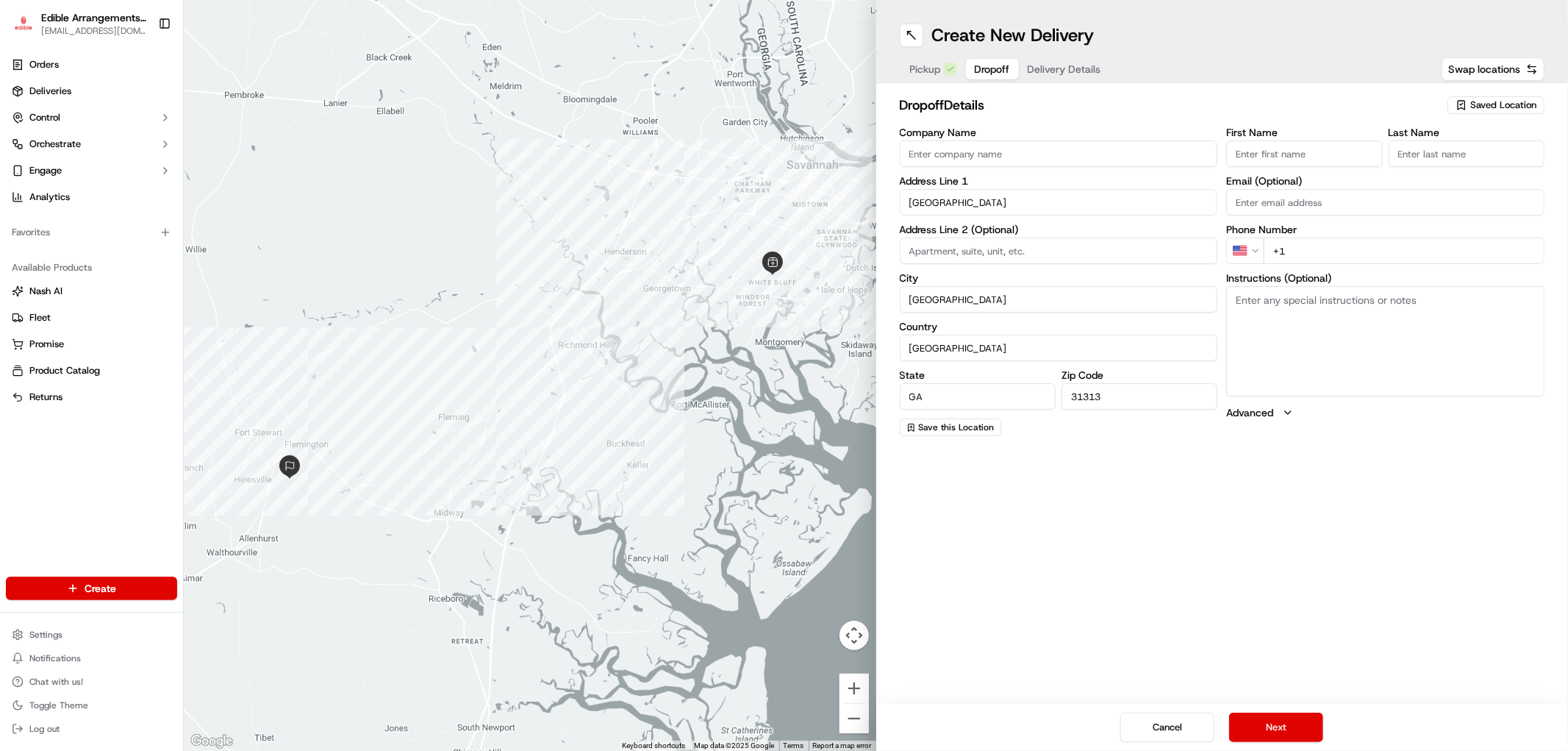
click at [1298, 155] on input "First Name" at bounding box center [1304, 153] width 156 height 27
type input "Joy"
click at [1434, 150] on input "Last Name" at bounding box center [1467, 153] width 156 height 27
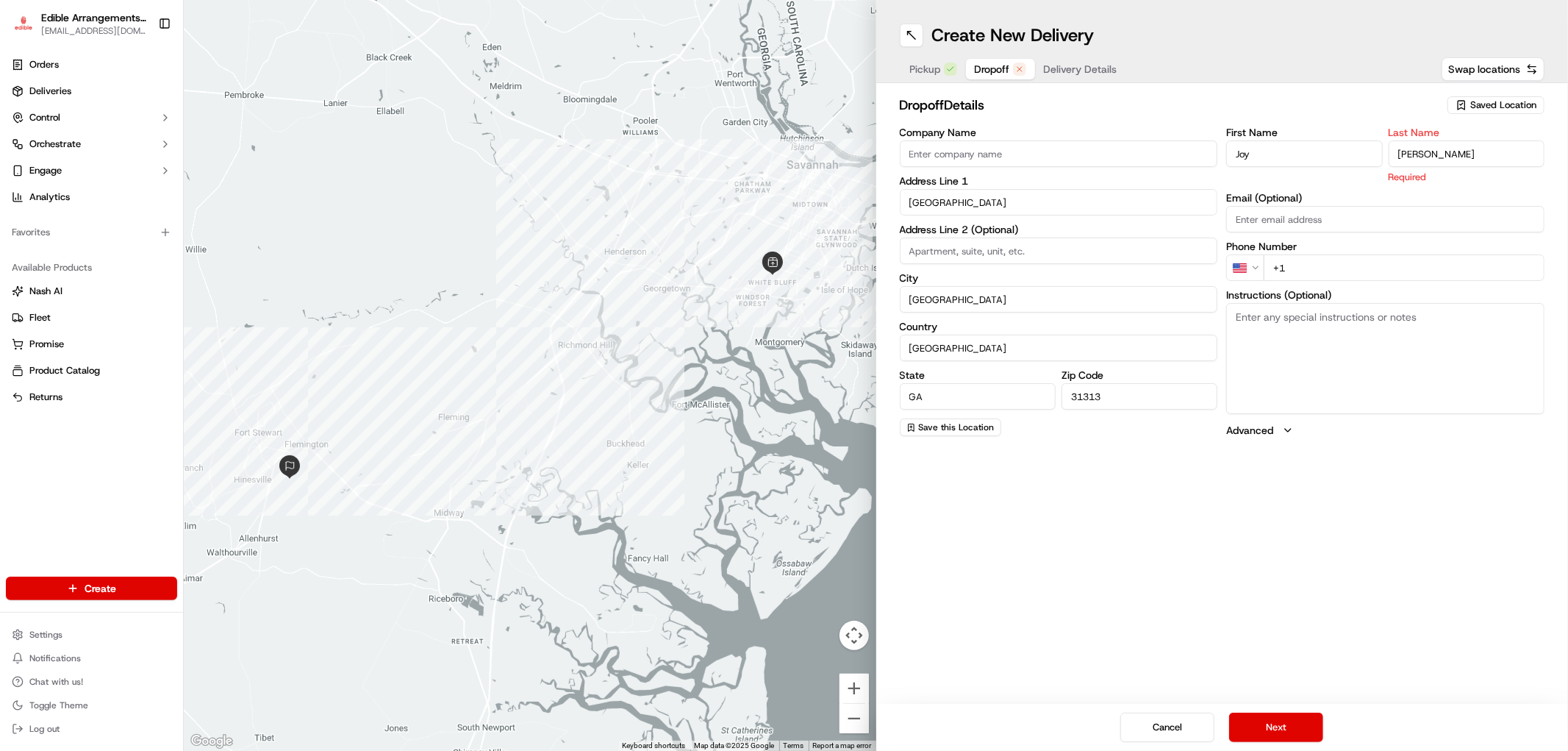
type input "[PERSON_NAME]"
click at [1336, 268] on div "First Name [PERSON_NAME] Last Name [PERSON_NAME] Required Email (Optional) Phon…" at bounding box center [1384, 283] width 318 height 310
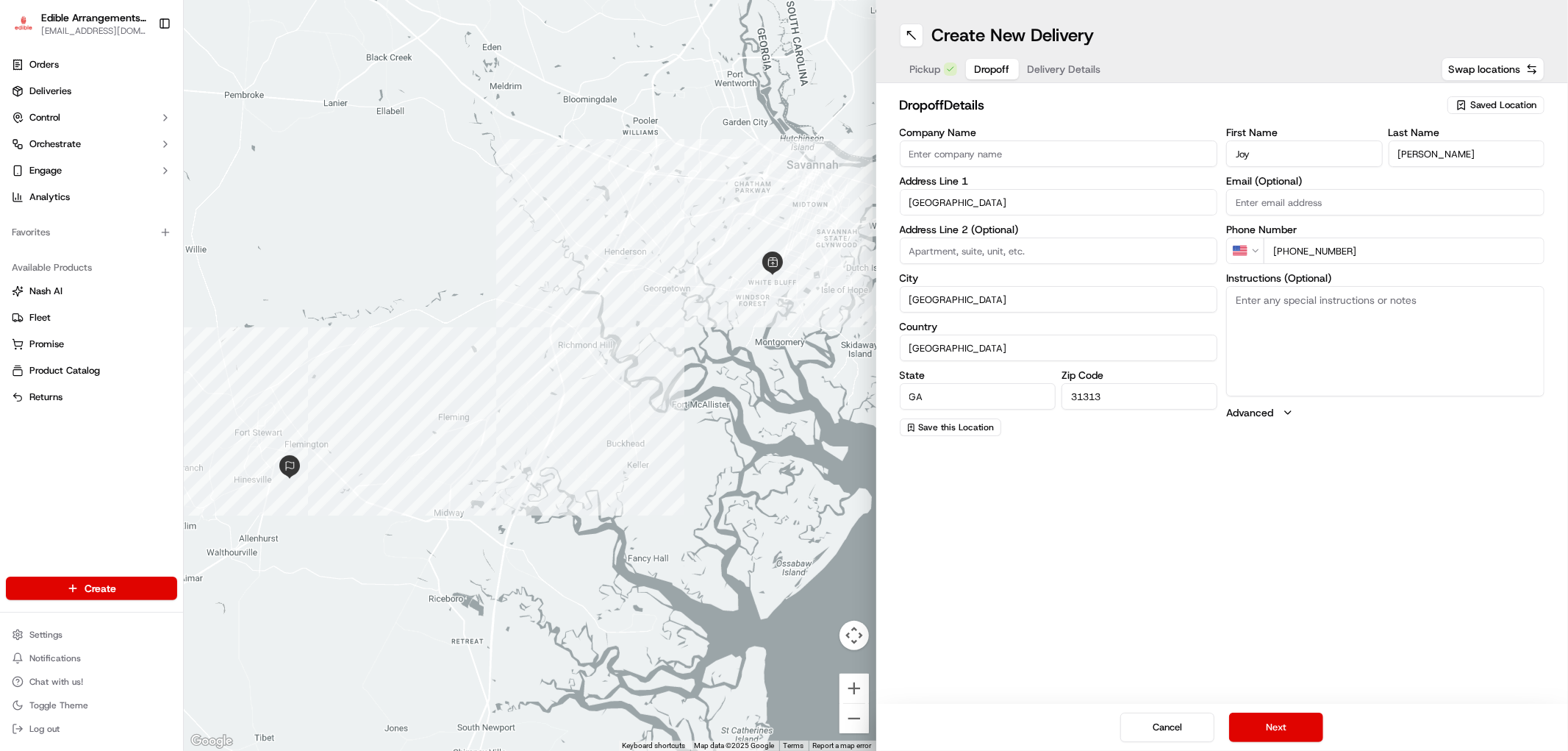
type input "[PHONE_NUMBER]"
click at [1340, 324] on textarea "Instructions (Optional)" at bounding box center [1384, 341] width 318 height 110
paste textarea "Hand deliver to customer. We have already confirmed the recipient will be home …"
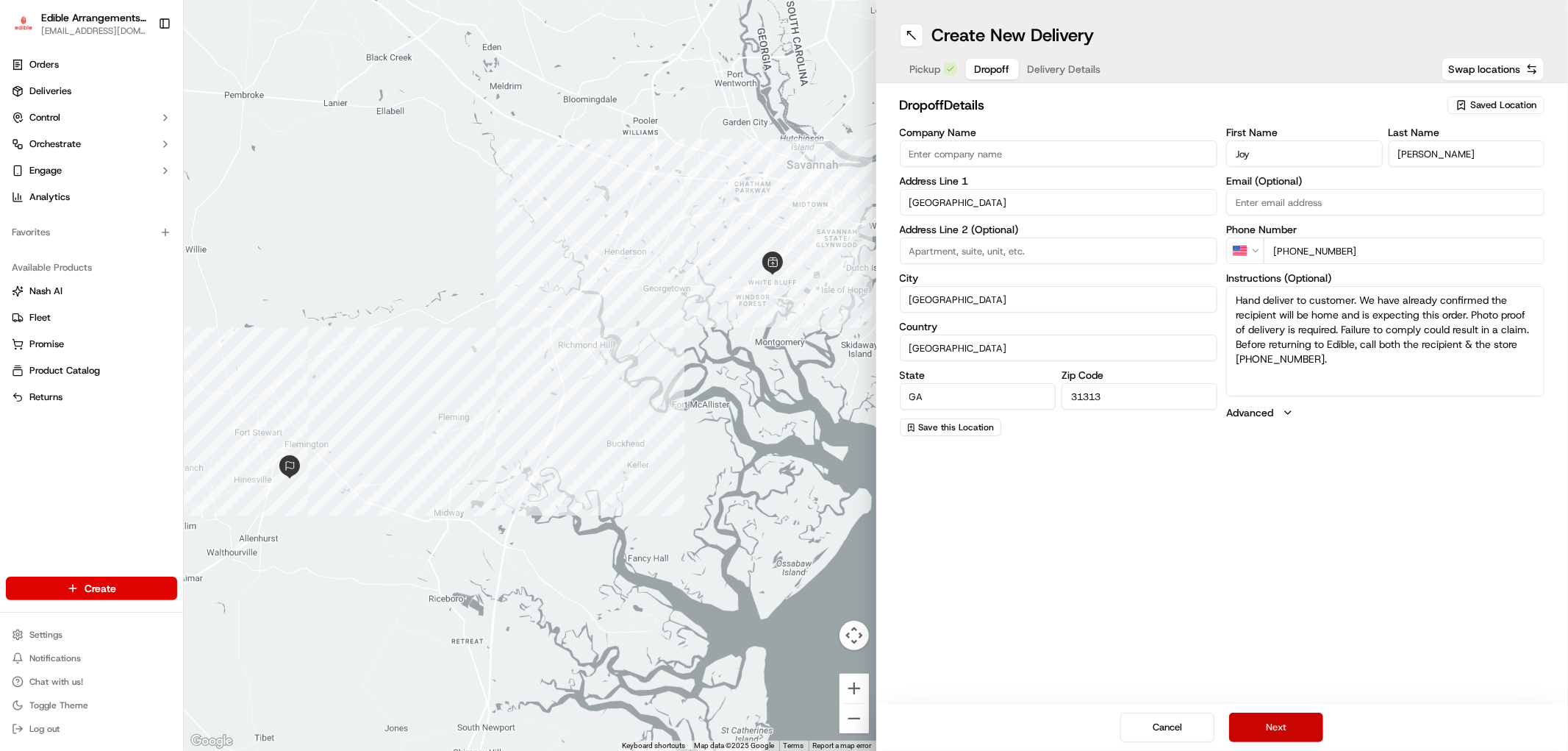
type textarea "Hand deliver to customer. We have already confirmed the recipient will be home …"
click at [1259, 719] on button "Next" at bounding box center [1276, 728] width 94 height 29
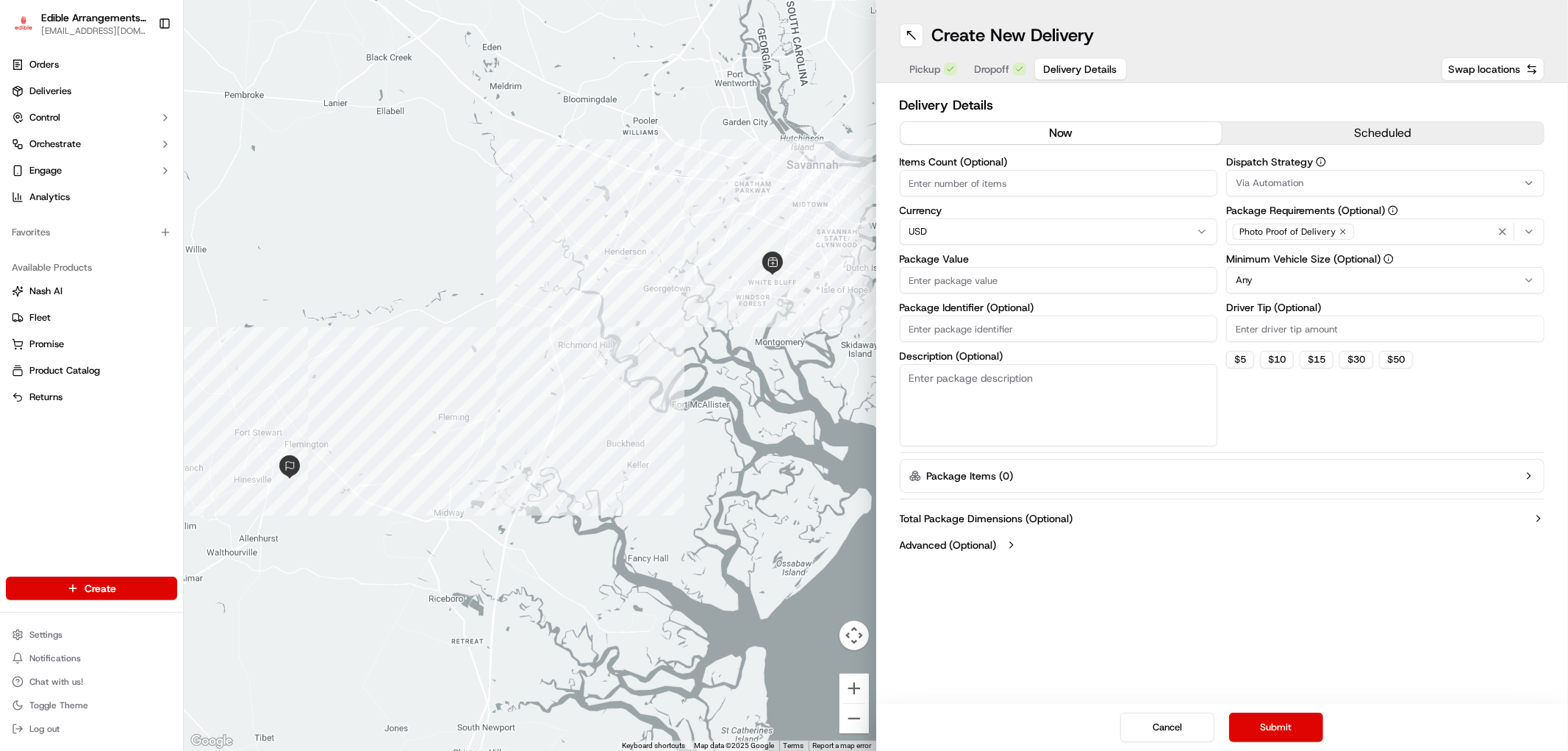
click at [1032, 180] on input "Items Count (Optional)" at bounding box center [1058, 183] width 318 height 27
type input "2"
click at [1047, 272] on input "Package Value" at bounding box center [1058, 280] width 318 height 27
type input "133.71"
click at [1034, 335] on input "Package Identifier (Optional)" at bounding box center [1058, 329] width 318 height 27
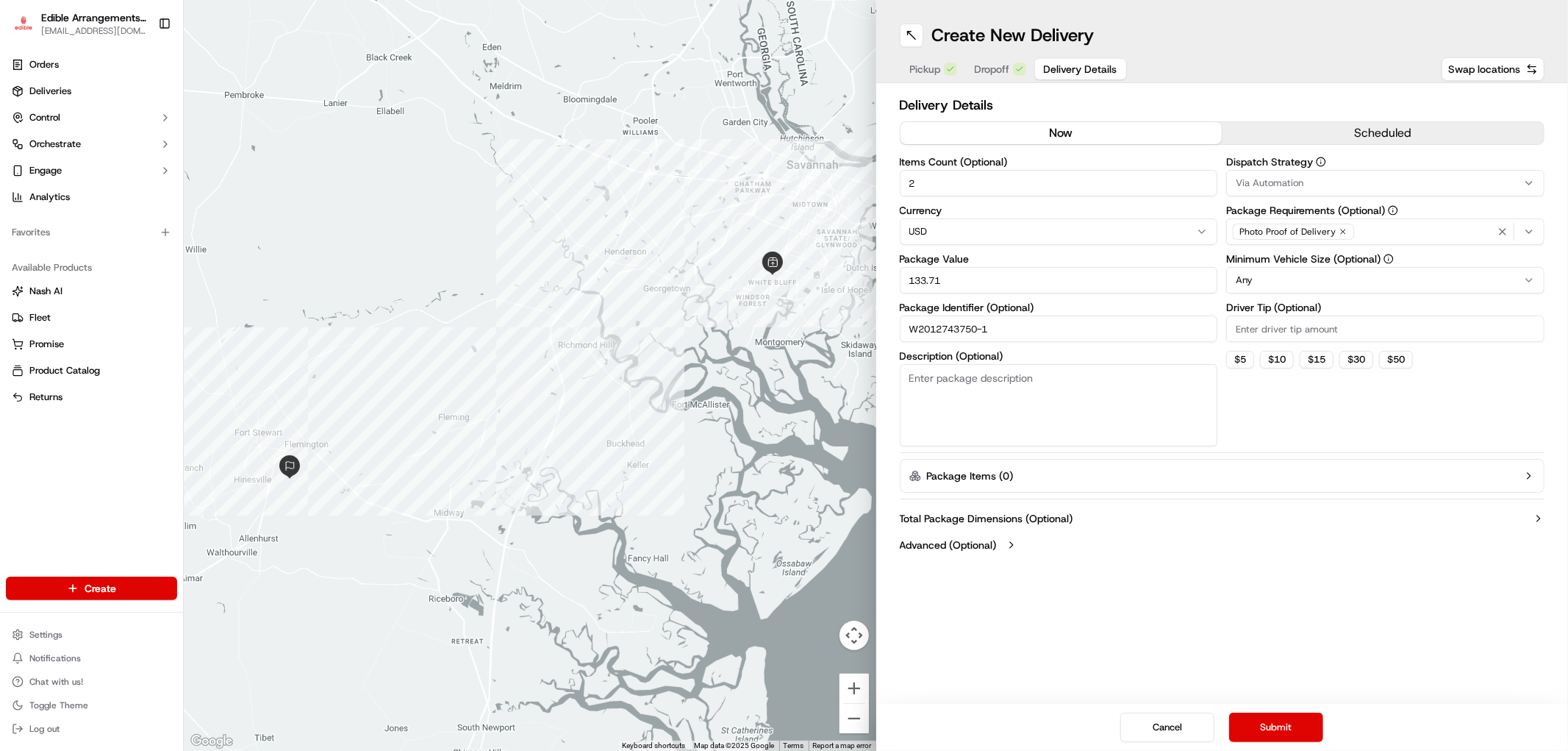
type input "W2012743750-1"
click at [1045, 382] on textarea "Description (Optional)" at bounding box center [1058, 405] width 318 height 82
type textarea "C"
type textarea "Box of chocolate covered strawberries and flowers"
click at [1281, 727] on button "Submit" at bounding box center [1276, 728] width 94 height 29
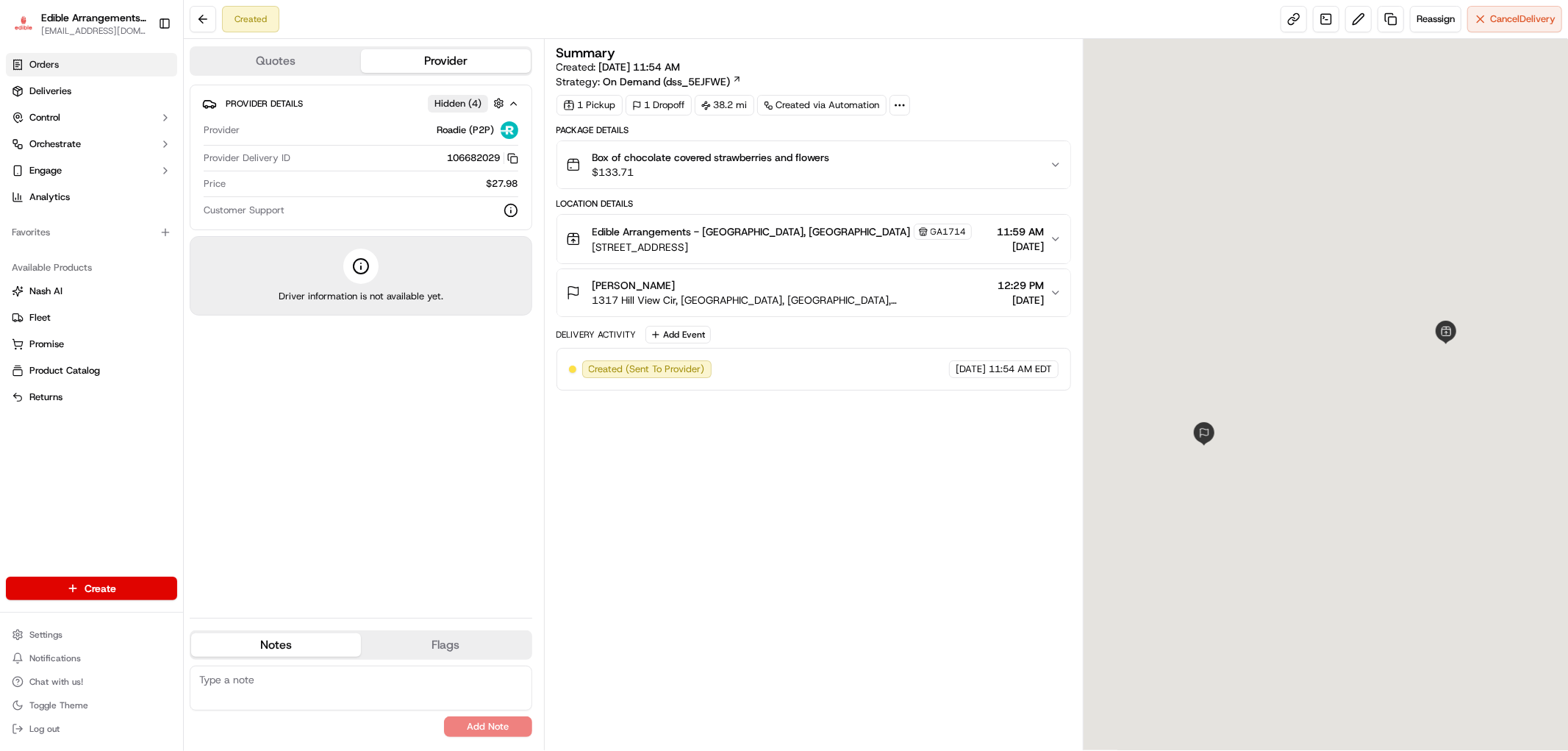
click at [122, 63] on link "Orders" at bounding box center [92, 64] width 172 height 23
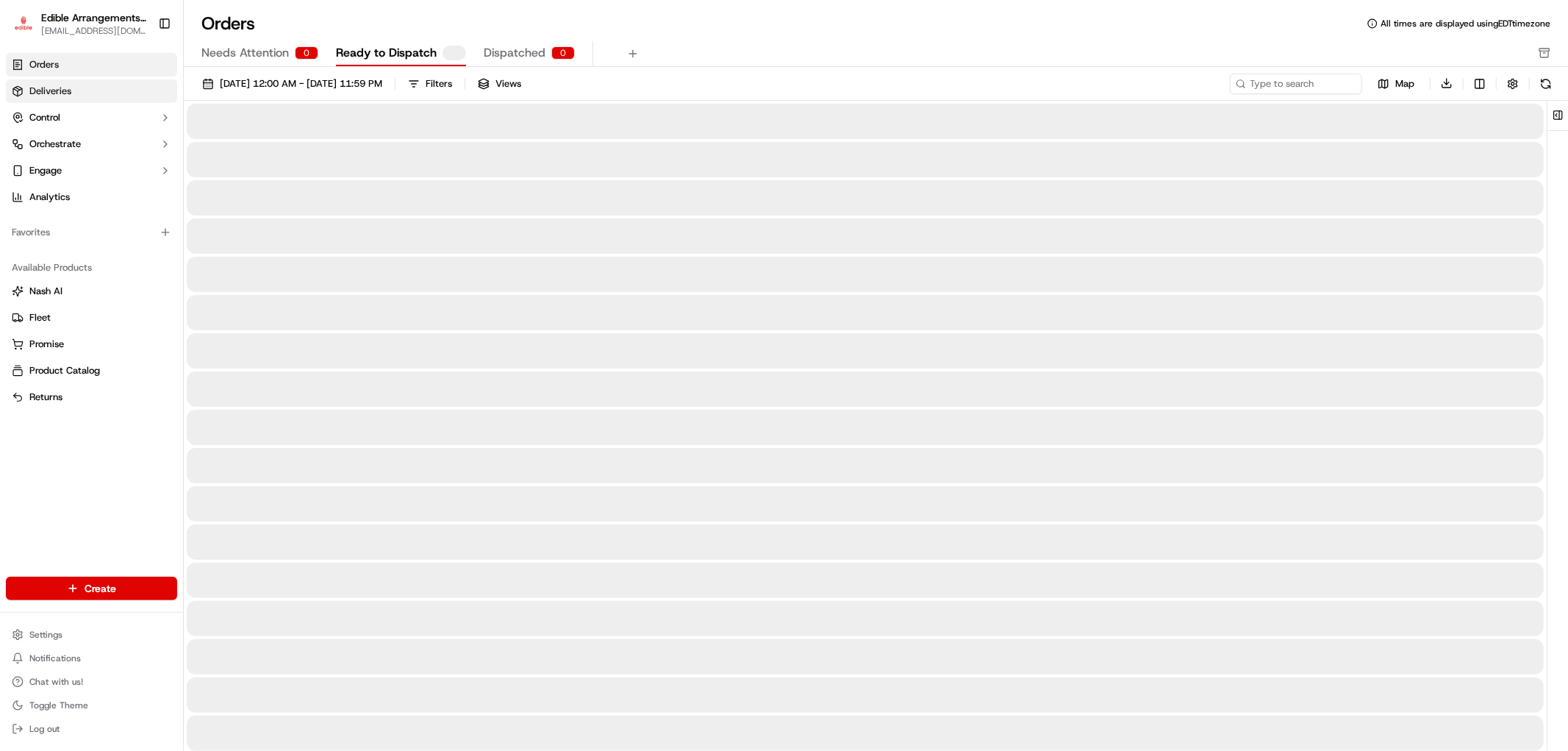
click at [120, 96] on link "Deliveries" at bounding box center [92, 91] width 172 height 23
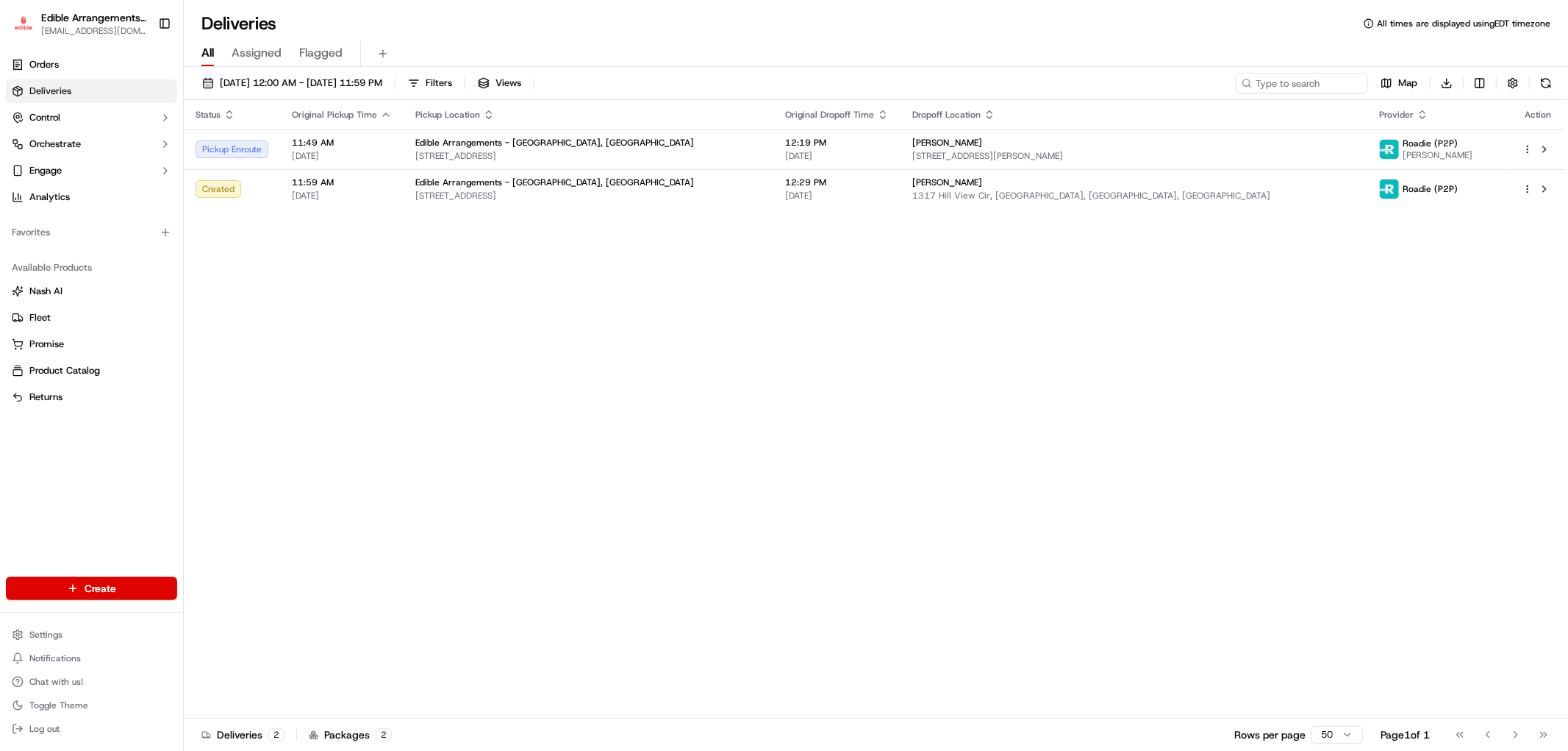
click at [1413, 564] on div "Status Original Pickup Time Pickup Location Original Dropoff Time Dropoff Locat…" at bounding box center [874, 408] width 1381 height 618
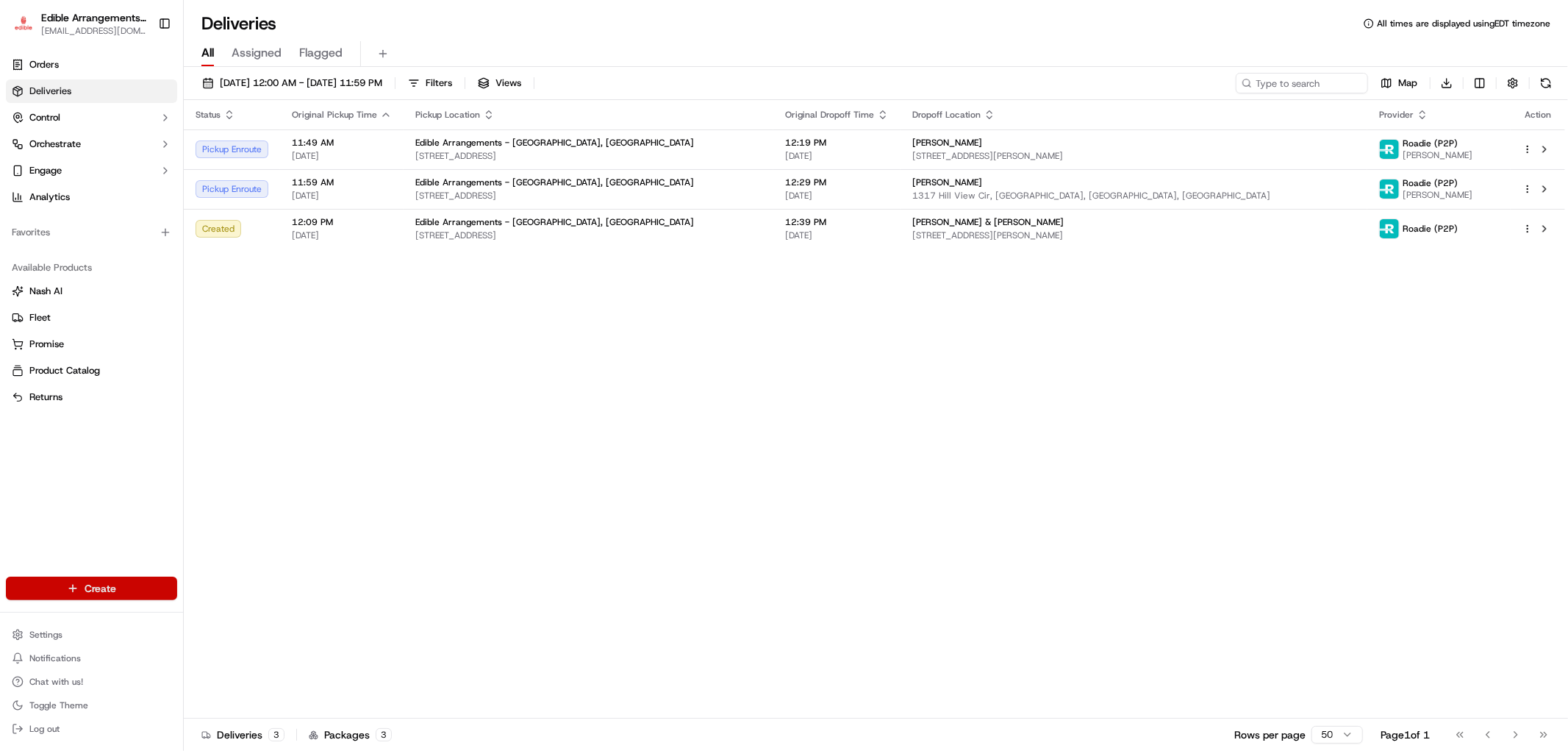
click at [146, 585] on html "Edible Arrangements - [GEOGRAPHIC_DATA][EMAIL_ADDRESS][DOMAIN_NAME] Toggle Side…" at bounding box center [784, 376] width 1568 height 751
click at [509, 571] on html "Edible Arrangements - [GEOGRAPHIC_DATA][EMAIL_ADDRESS][DOMAIN_NAME] Toggle Side…" at bounding box center [784, 376] width 1568 height 751
drag, startPoint x: 344, startPoint y: 491, endPoint x: 331, endPoint y: 496, distance: 13.9
click at [344, 491] on div "Status Original Pickup Time Pickup Location Original Dropoff Time Dropoff Locat…" at bounding box center [874, 408] width 1381 height 618
click at [145, 578] on html "Edible Arrangements - [GEOGRAPHIC_DATA][EMAIL_ADDRESS][DOMAIN_NAME] Toggle Side…" at bounding box center [784, 376] width 1568 height 751
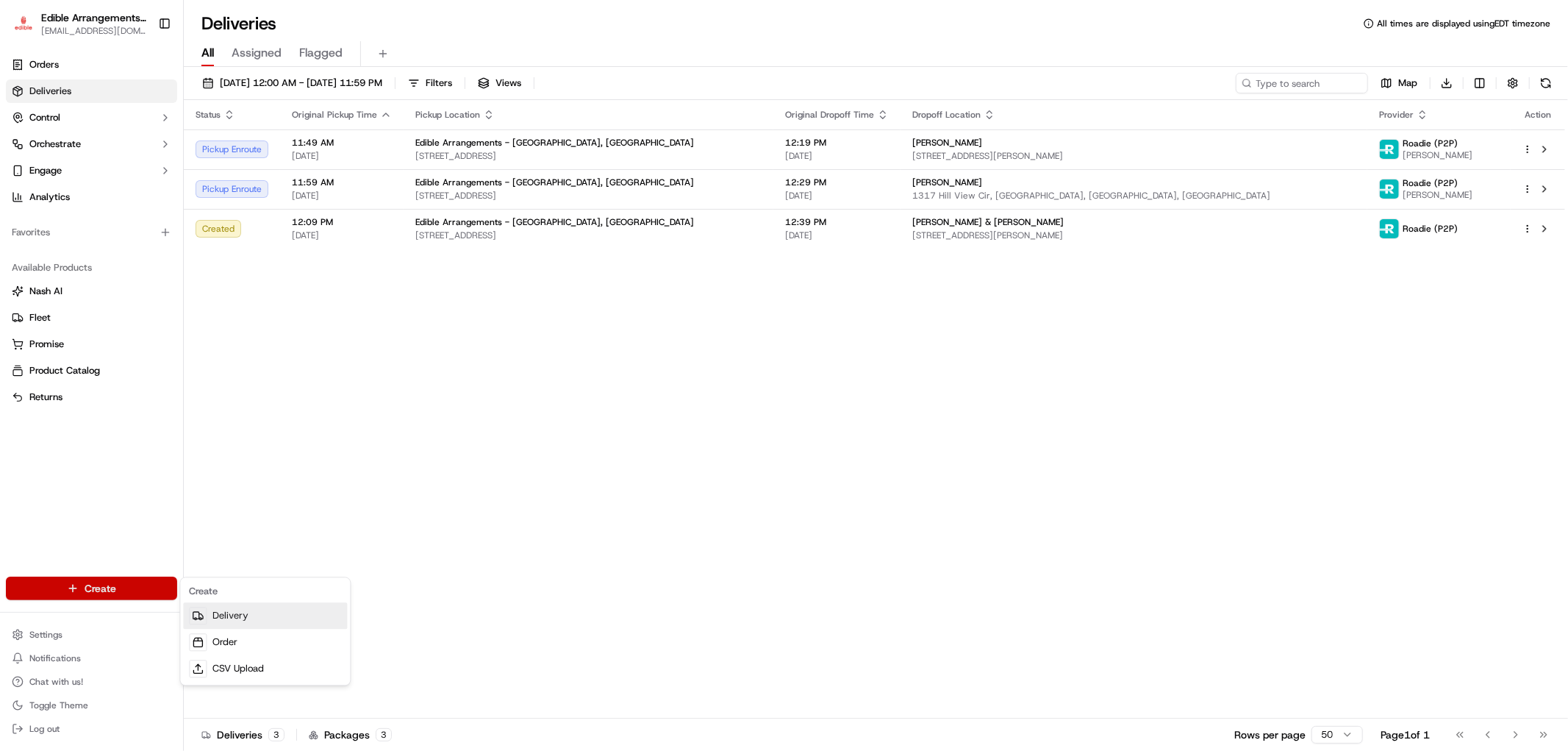
click at [244, 622] on link "Delivery" at bounding box center [264, 615] width 164 height 27
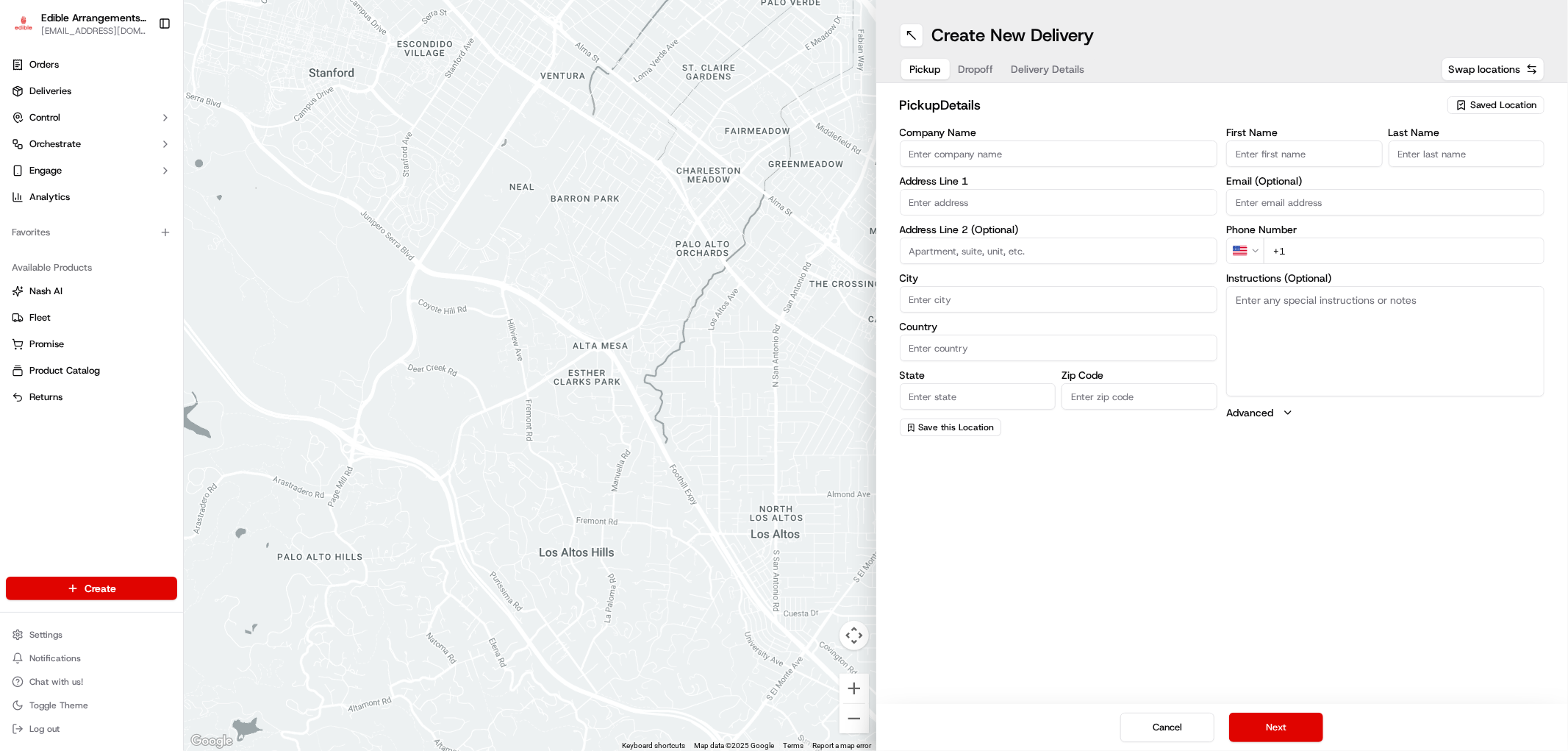
click at [1496, 104] on span "Saved Location" at bounding box center [1503, 105] width 66 height 13
click at [1439, 162] on span "Edible Arrangements - [GEOGRAPHIC_DATA], [GEOGRAPHIC_DATA] (GA1714)" at bounding box center [1471, 167] width 181 height 27
type input "Edible Arrangements - [GEOGRAPHIC_DATA], [GEOGRAPHIC_DATA]"
type input "[STREET_ADDRESS]"
type input "Savannah"
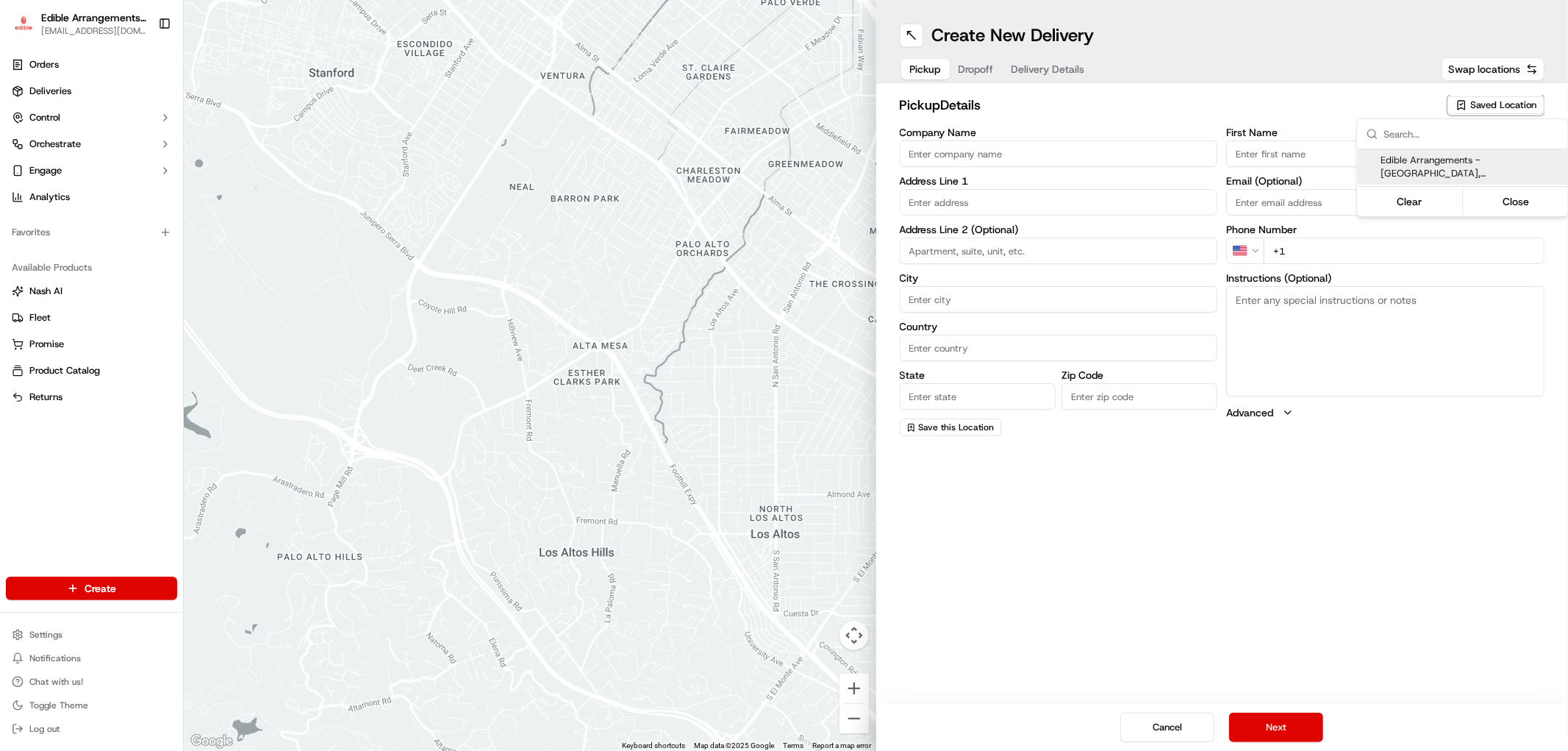
type input "US"
type input "GA"
type input "31406"
type input "[EMAIL_ADDRESS][DOMAIN_NAME]"
type input "[PHONE_NUMBER]"
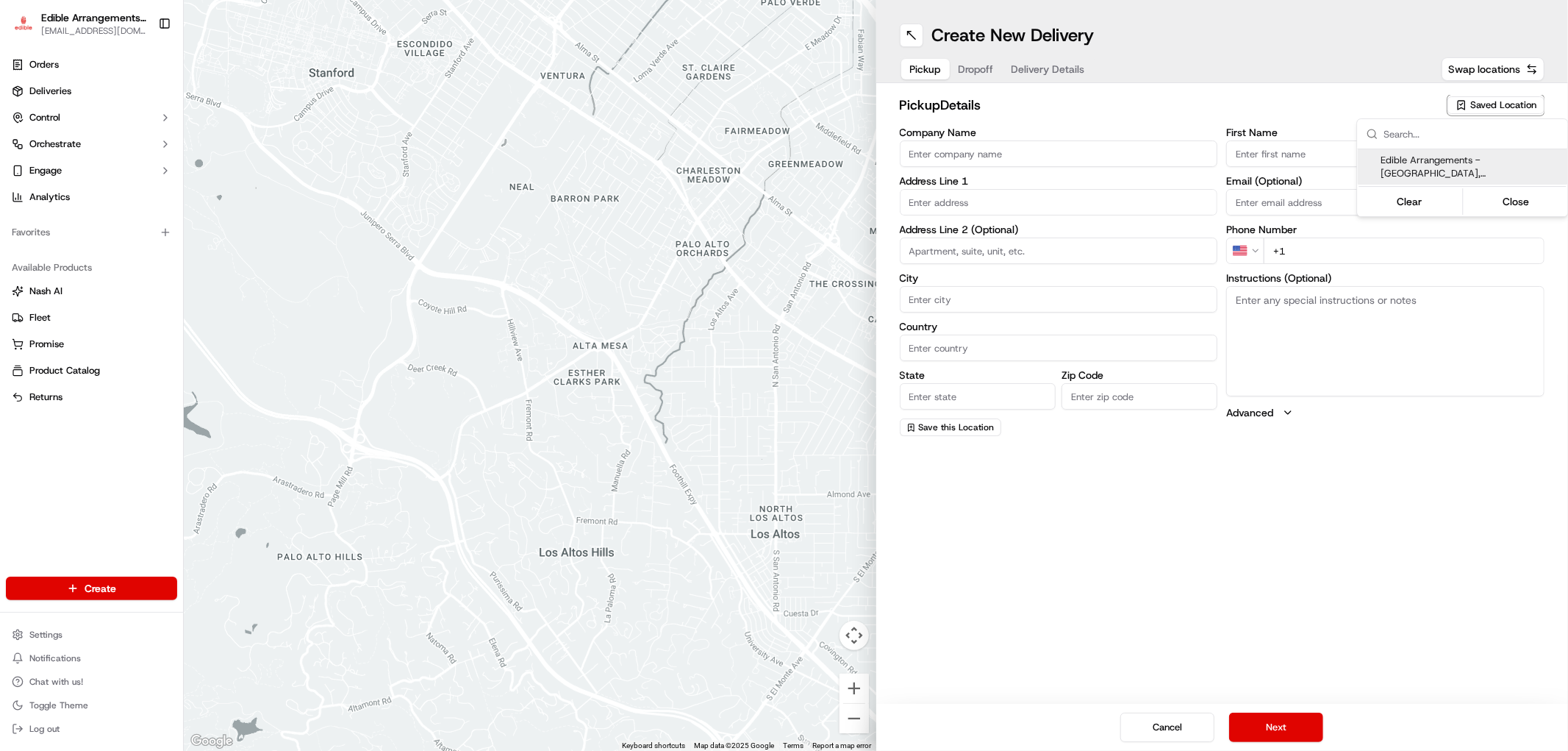
type textarea "Please come inside the store to pick up the arrangement."
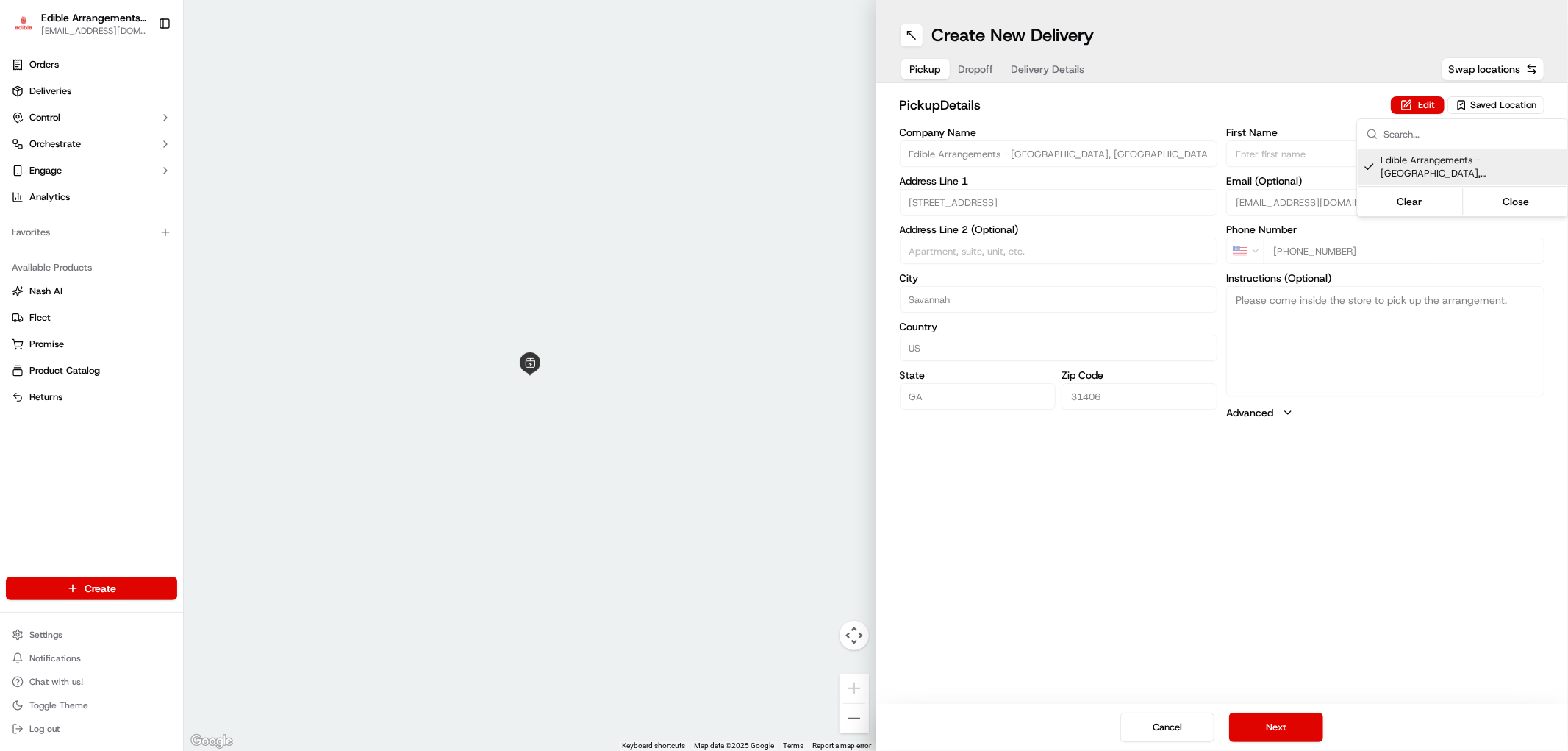
click at [1281, 724] on html "Edible Arrangements - [GEOGRAPHIC_DATA][EMAIL_ADDRESS][DOMAIN_NAME] Toggle Side…" at bounding box center [784, 376] width 1568 height 751
click at [1281, 723] on button "Next" at bounding box center [1276, 728] width 94 height 29
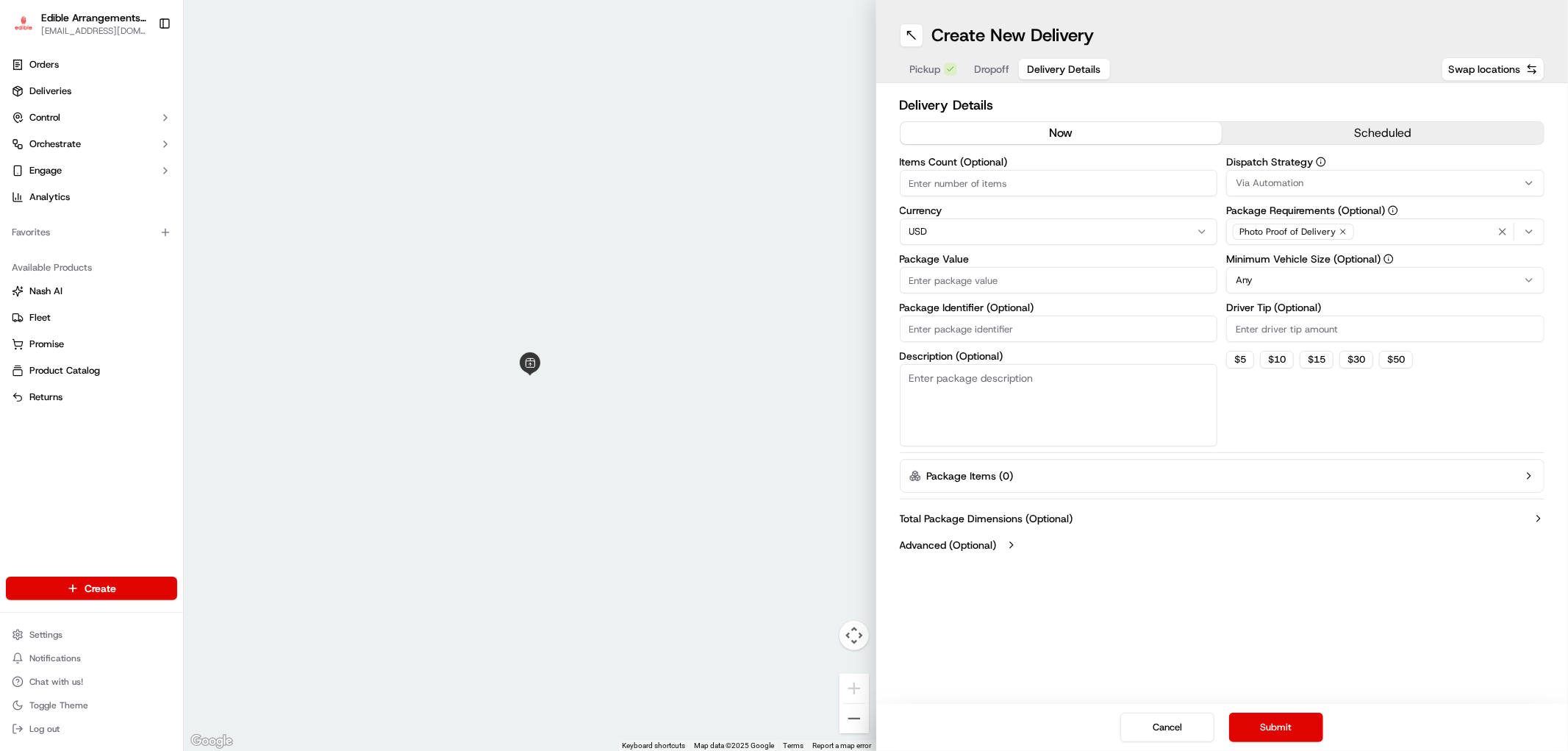
click at [1060, 66] on span "Delivery Details" at bounding box center [1064, 69] width 74 height 15
click at [1267, 127] on button "scheduled" at bounding box center [1382, 133] width 322 height 22
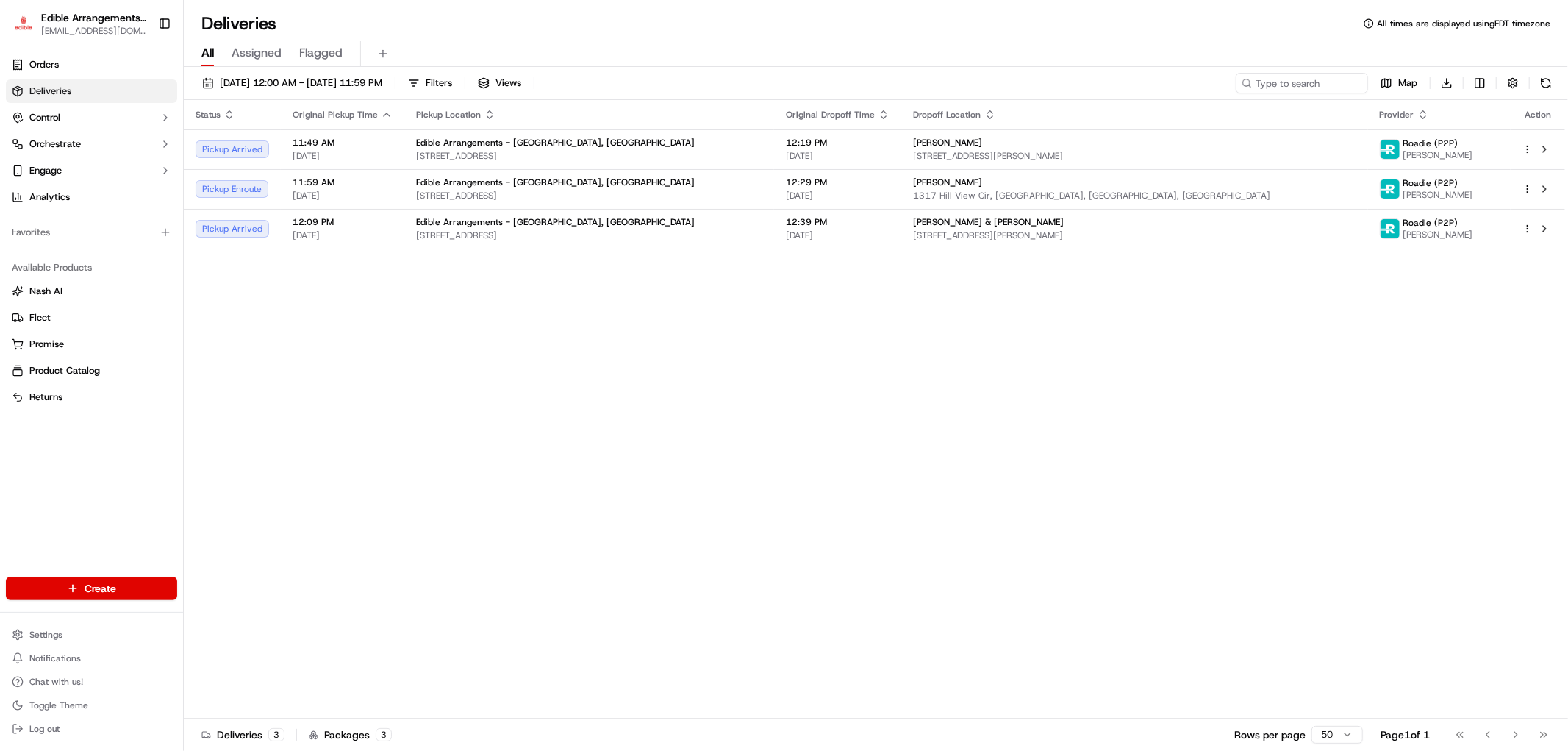
click at [331, 297] on div "Status Original Pickup Time Pickup Location Original Dropoff Time Dropoff Locat…" at bounding box center [874, 408] width 1381 height 618
